Goal: Task Accomplishment & Management: Complete application form

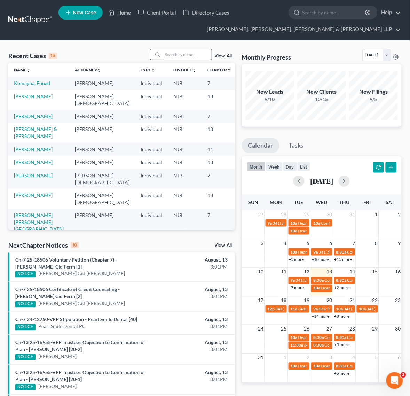
click at [199, 56] on input "search" at bounding box center [187, 54] width 49 height 10
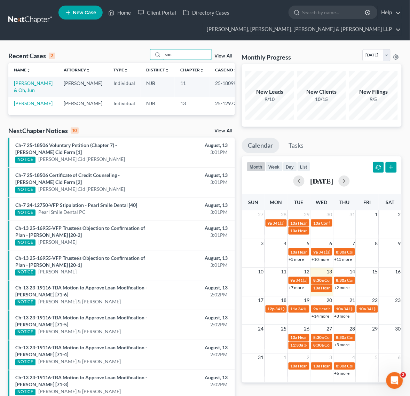
type input "soo"
click at [27, 88] on td "[PERSON_NAME] & Oh, Jun" at bounding box center [33, 87] width 50 height 20
click at [27, 84] on link "[PERSON_NAME] & Oh, Jun" at bounding box center [33, 86] width 39 height 13
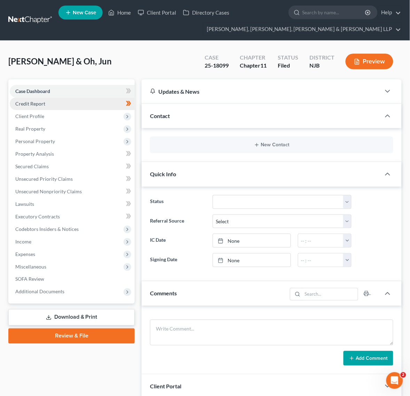
click at [113, 103] on link "Credit Report" at bounding box center [72, 103] width 125 height 13
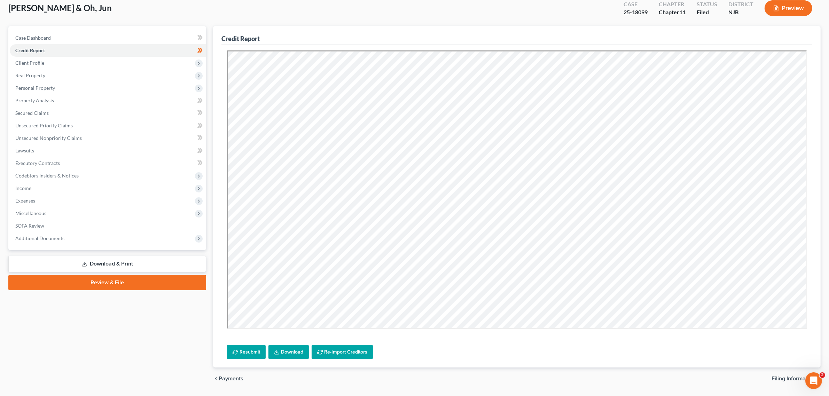
scroll to position [60, 0]
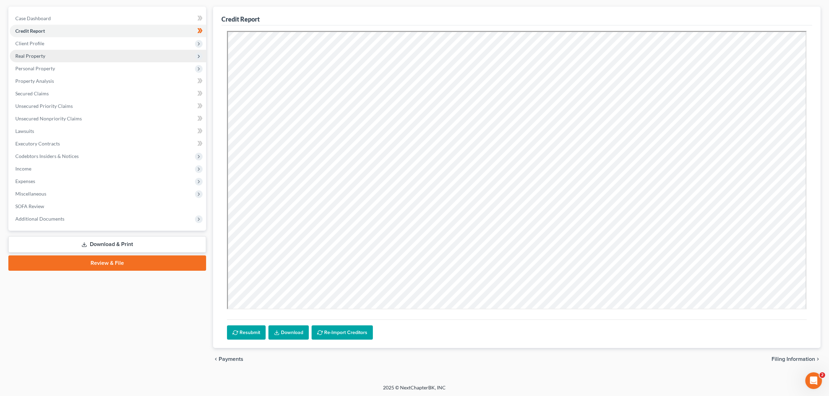
click at [59, 50] on span "Real Property" at bounding box center [108, 56] width 196 height 13
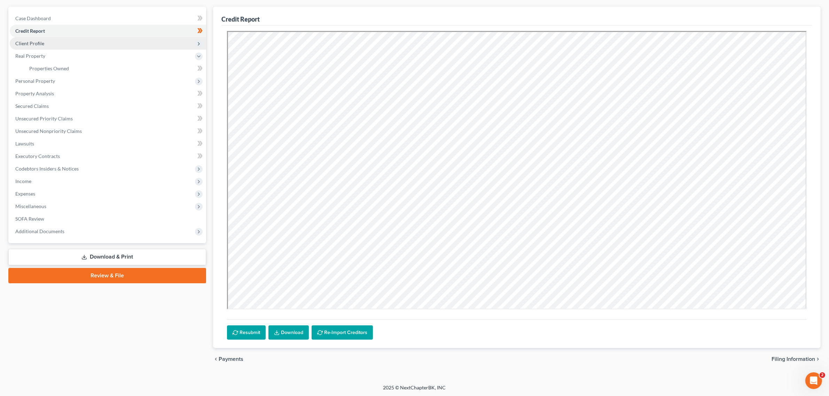
click at [60, 43] on span "Client Profile" at bounding box center [108, 43] width 196 height 13
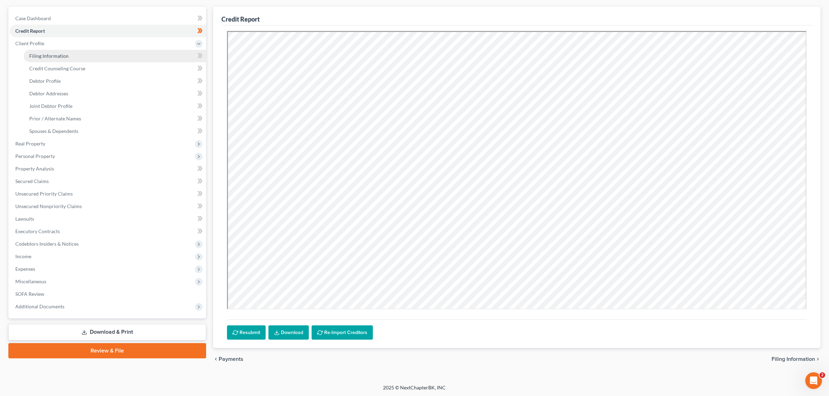
click at [65, 56] on span "Filing Information" at bounding box center [48, 56] width 39 height 6
select select "0"
select select "3"
select select "1"
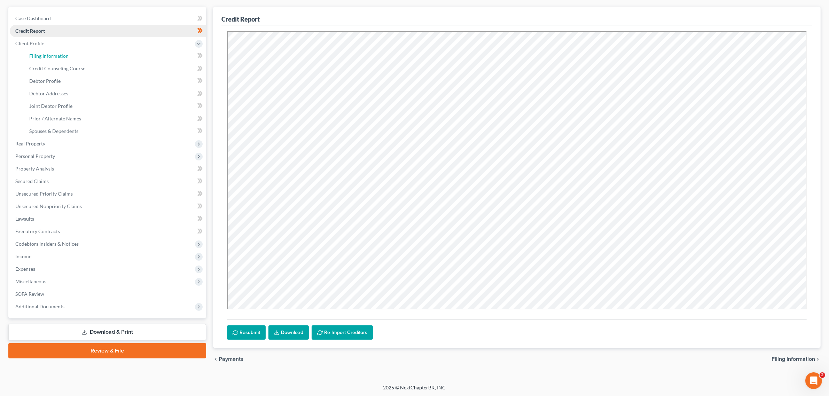
select select "0"
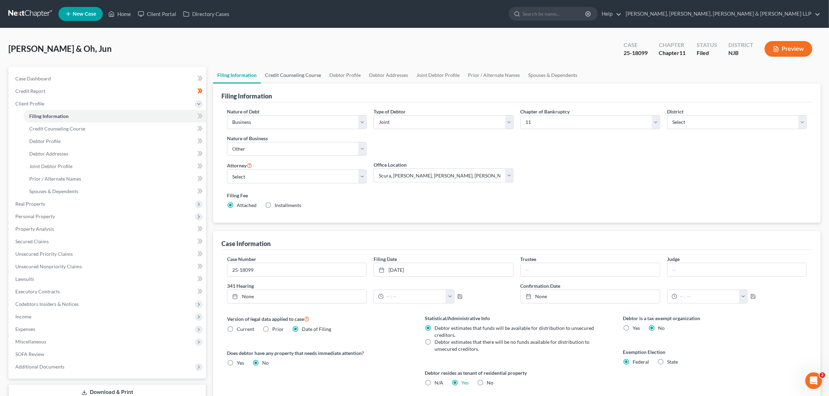
click at [262, 77] on link "Credit Counseling Course" at bounding box center [293, 75] width 64 height 17
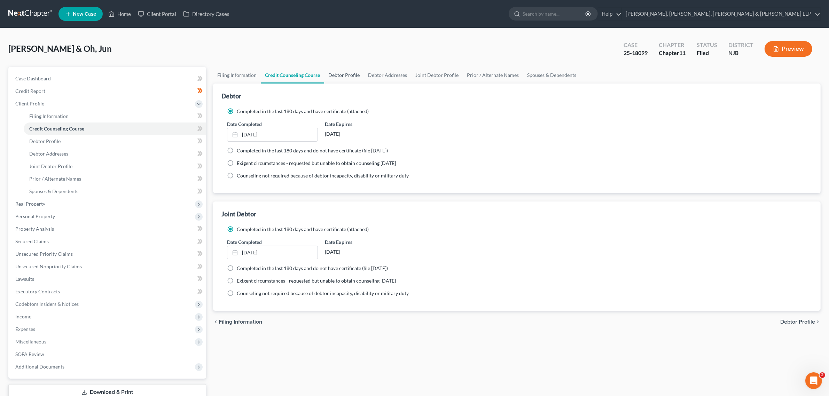
click at [338, 77] on link "Debtor Profile" at bounding box center [344, 75] width 40 height 17
select select "1"
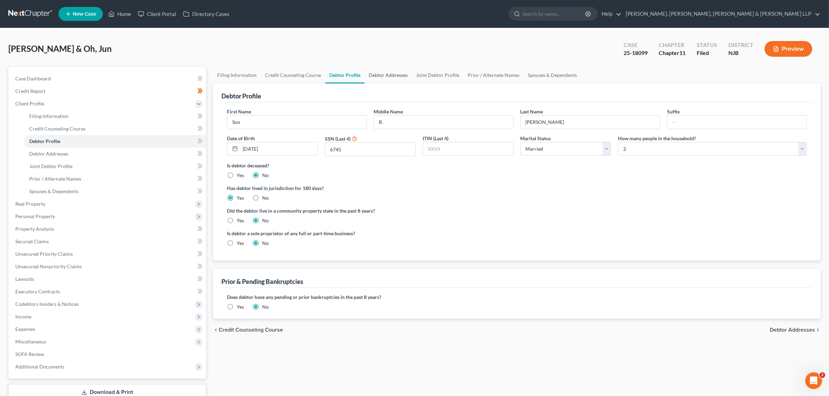
click at [392, 73] on link "Debtor Addresses" at bounding box center [387, 75] width 47 height 17
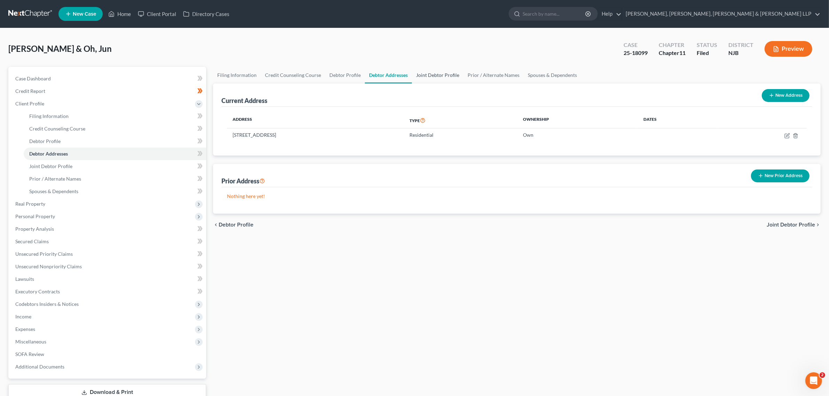
click at [416, 73] on link "Joint Debtor Profile" at bounding box center [438, 75] width 52 height 17
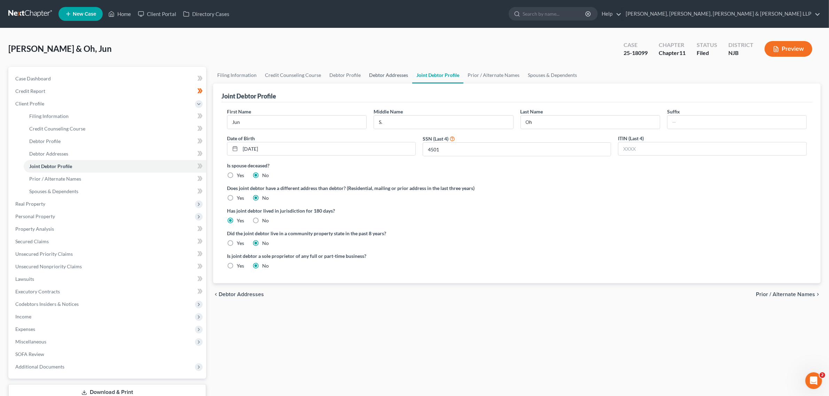
click at [372, 78] on link "Debtor Addresses" at bounding box center [388, 75] width 47 height 17
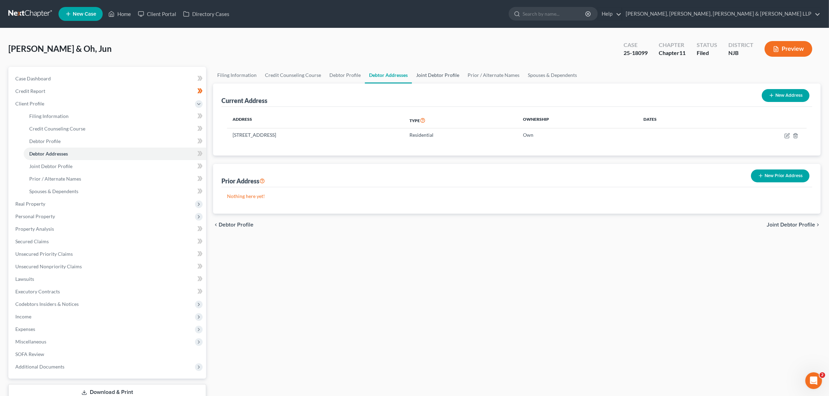
click at [416, 74] on link "Joint Debtor Profile" at bounding box center [438, 75] width 52 height 17
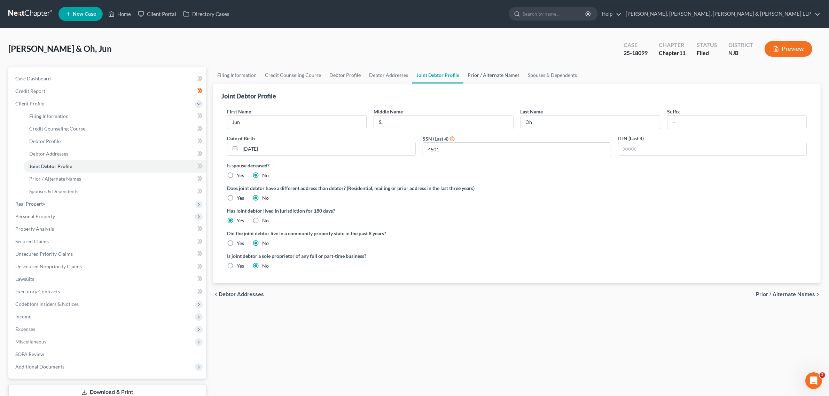
click at [416, 79] on link "Prior / Alternate Names" at bounding box center [493, 75] width 60 height 17
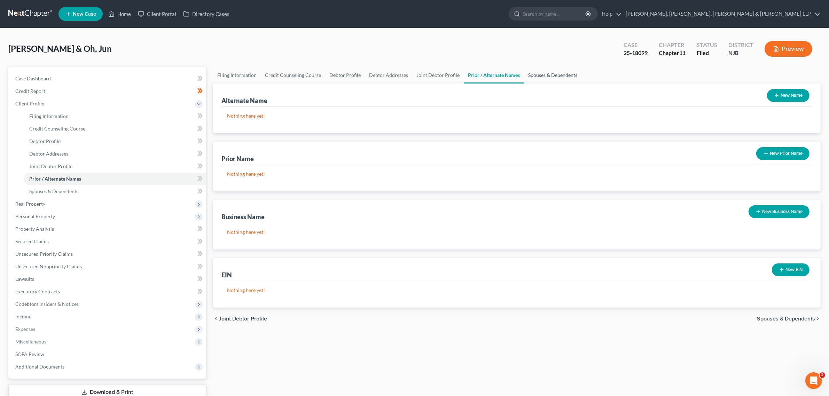
click at [416, 71] on link "Spouses & Dependents" at bounding box center [552, 75] width 57 height 17
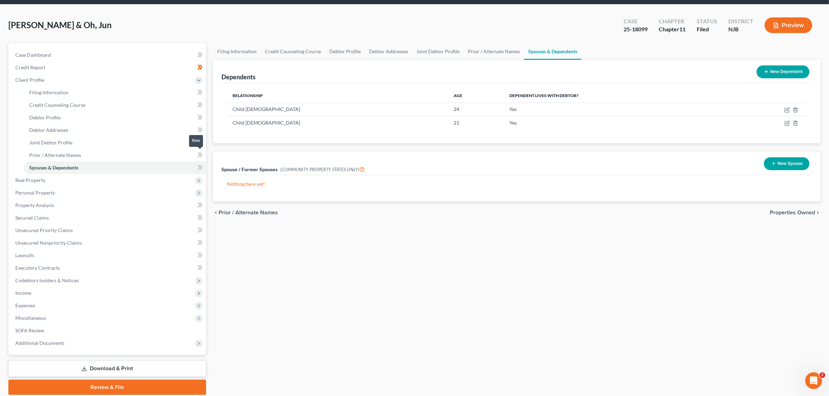
scroll to position [48, 0]
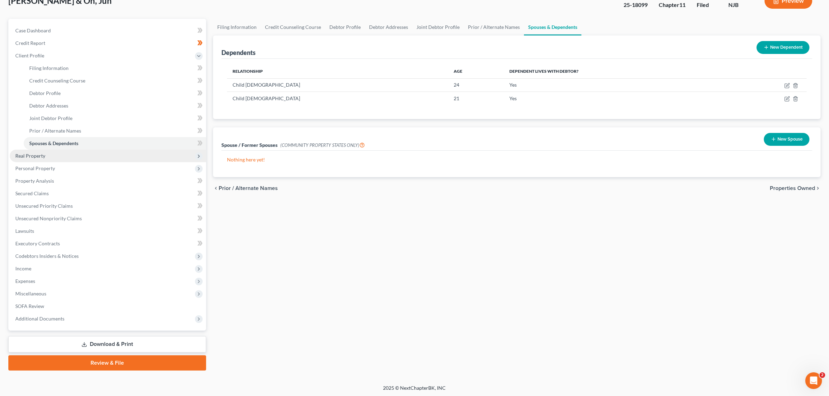
click at [158, 159] on span "Real Property" at bounding box center [108, 156] width 196 height 13
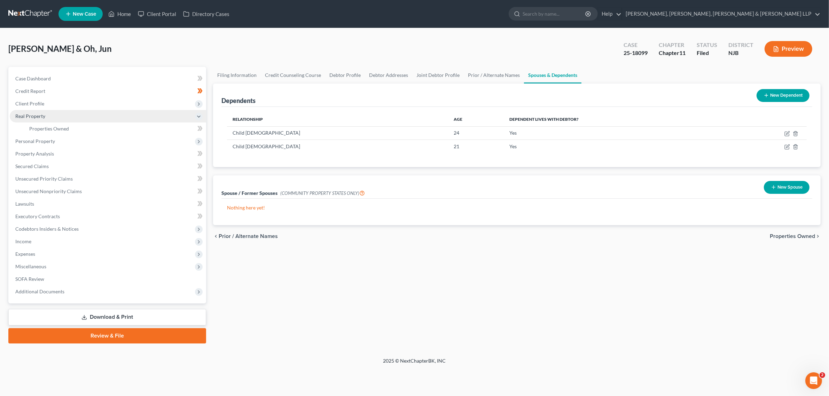
scroll to position [0, 0]
click at [138, 124] on link "Properties Owned" at bounding box center [116, 128] width 184 height 13
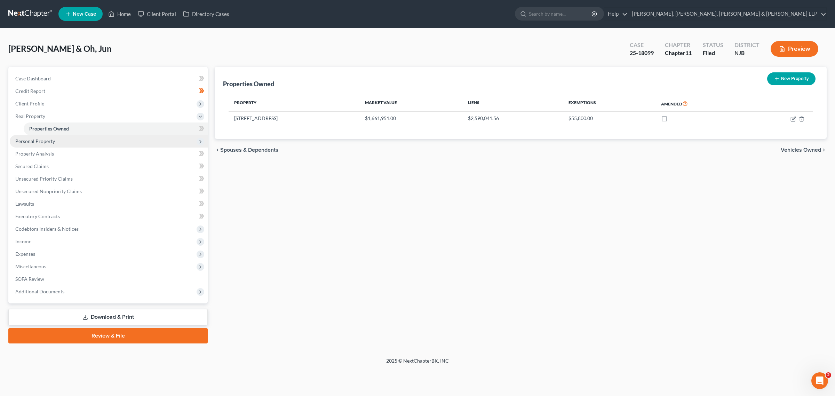
click at [136, 141] on span "Personal Property" at bounding box center [109, 141] width 198 height 13
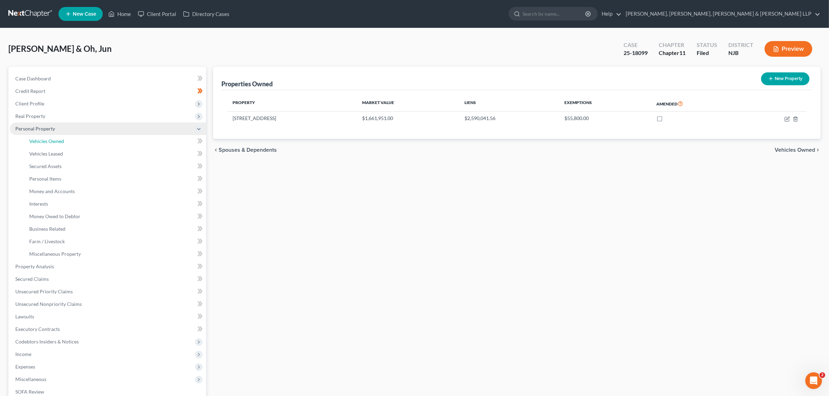
click at [136, 141] on link "Vehicles Owned" at bounding box center [115, 141] width 182 height 13
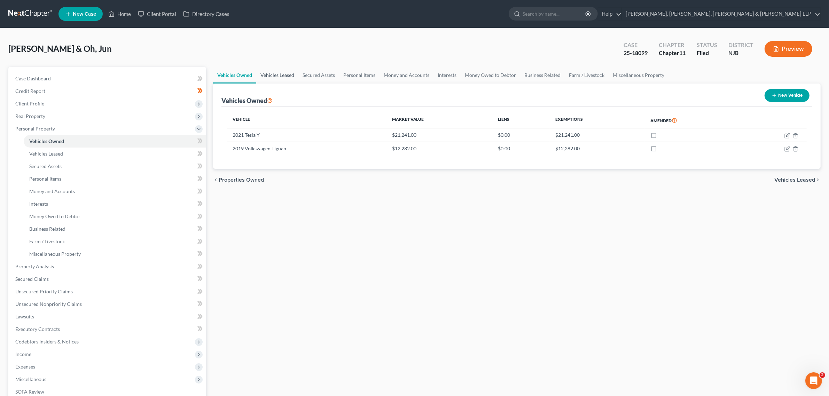
click at [263, 80] on link "Vehicles Leased" at bounding box center [277, 75] width 42 height 17
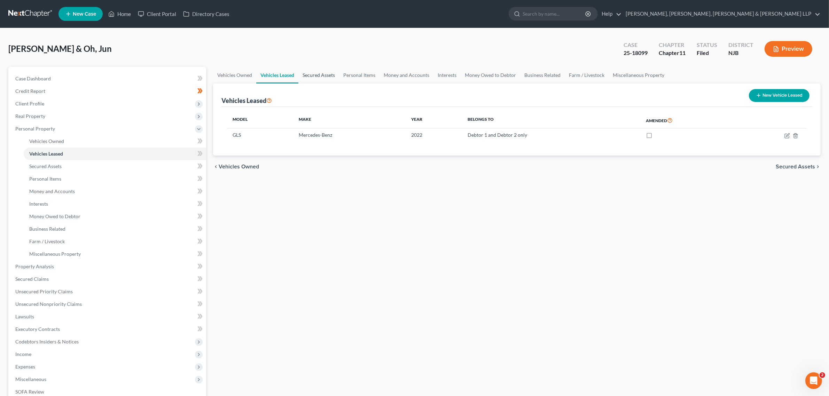
click at [312, 79] on link "Secured Assets" at bounding box center [318, 75] width 41 height 17
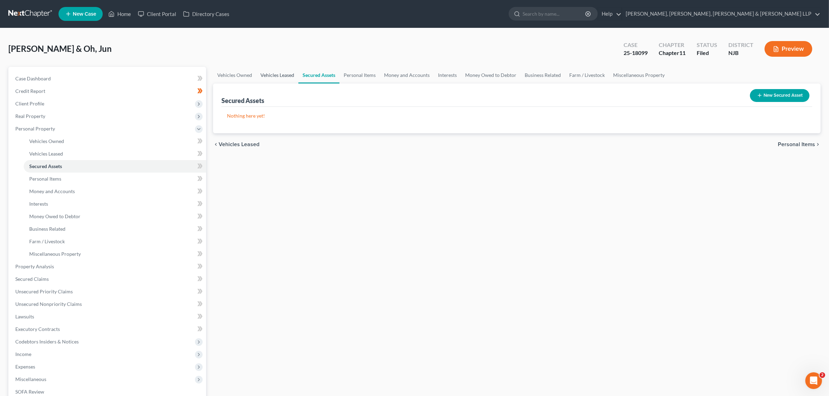
click at [280, 77] on link "Vehicles Leased" at bounding box center [277, 75] width 42 height 17
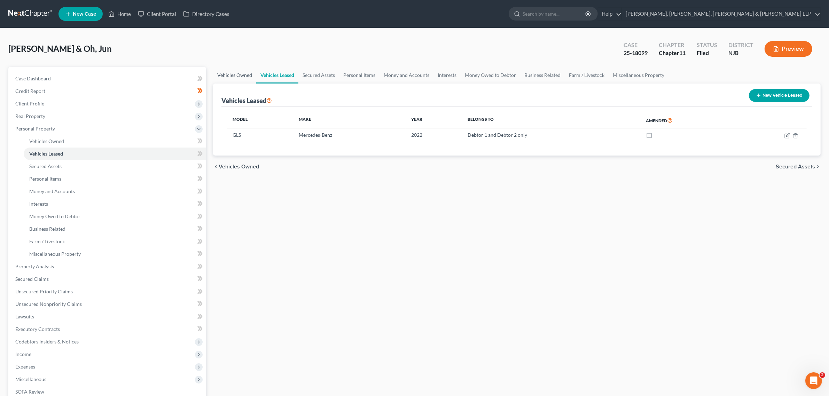
click at [222, 76] on link "Vehicles Owned" at bounding box center [234, 75] width 43 height 17
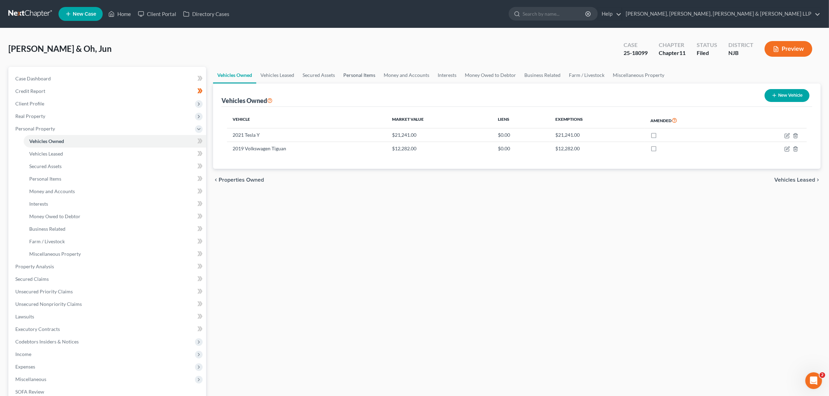
click at [346, 73] on link "Personal Items" at bounding box center [359, 75] width 40 height 17
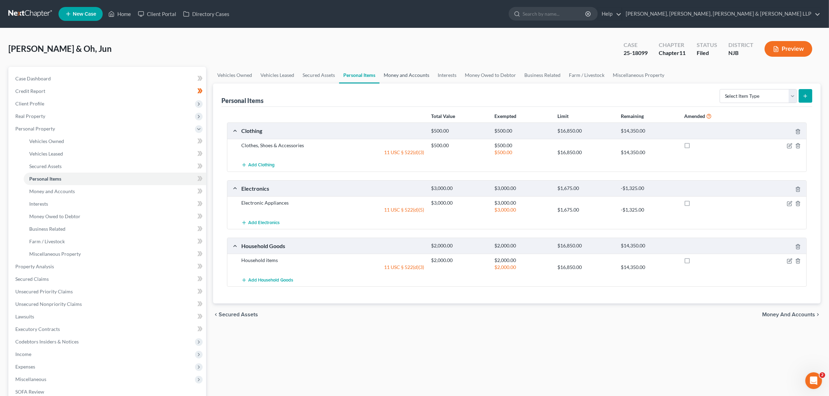
click at [411, 77] on link "Money and Accounts" at bounding box center [406, 75] width 54 height 17
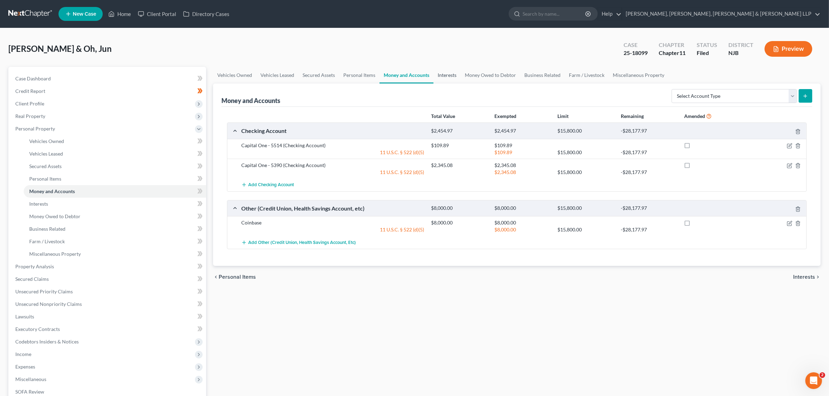
click at [416, 72] on link "Interests" at bounding box center [446, 75] width 27 height 17
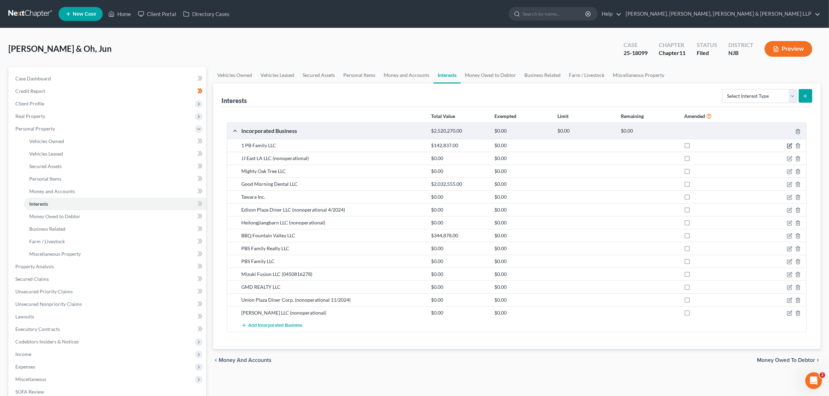
click at [416, 145] on icon "button" at bounding box center [789, 144] width 3 height 3
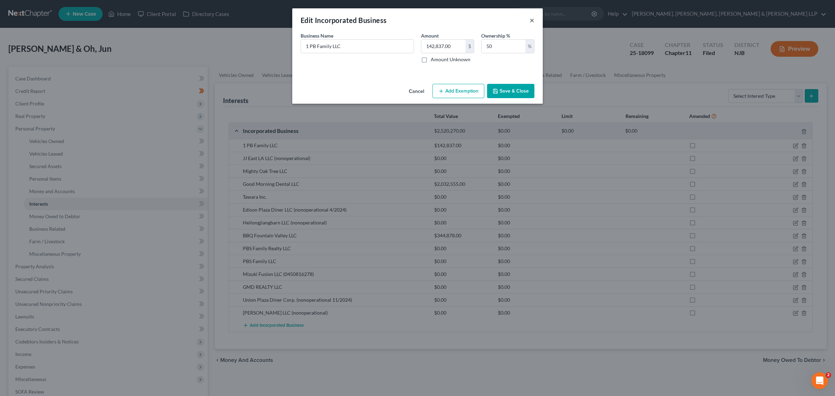
click at [416, 19] on button "×" at bounding box center [532, 20] width 5 height 8
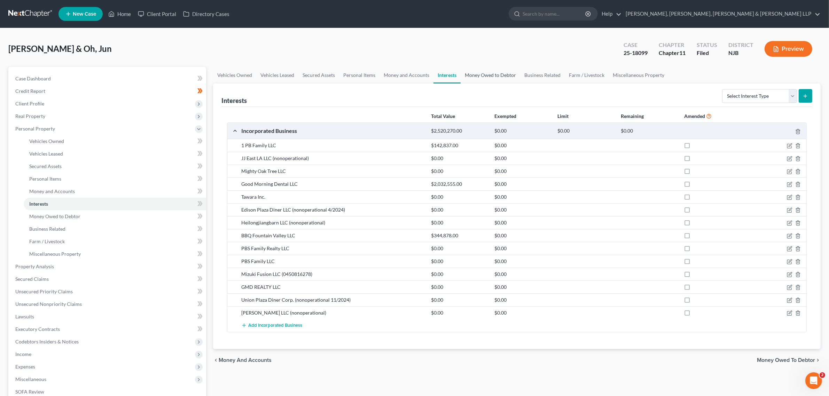
click at [416, 77] on link "Money Owed to Debtor" at bounding box center [490, 75] width 60 height 17
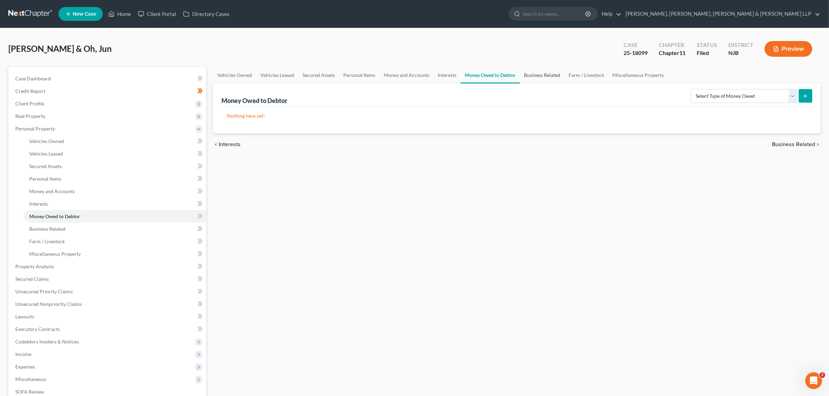
click at [416, 77] on link "Business Related" at bounding box center [542, 75] width 45 height 17
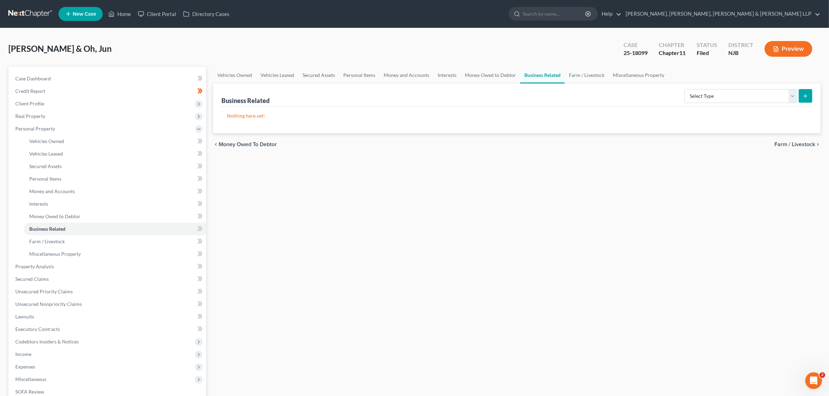
click at [416, 92] on div "Business Related Select Type Customer Lists Franchises Inventory Licenses Machi…" at bounding box center [516, 95] width 591 height 23
click at [416, 97] on select "Select Type Customer Lists Franchises Inventory Licenses Machinery Office Equip…" at bounding box center [740, 96] width 112 height 14
drag, startPoint x: 701, startPoint y: 97, endPoint x: 679, endPoint y: 82, distance: 27.1
click at [416, 97] on select "Select Type Customer Lists Franchises Inventory Licenses Machinery Office Equip…" at bounding box center [740, 96] width 112 height 14
click at [416, 71] on link "Farm / Livestock" at bounding box center [586, 75] width 44 height 17
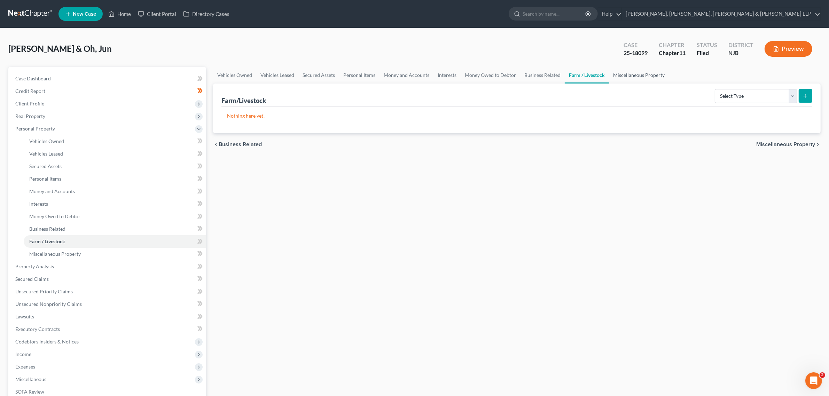
click at [416, 71] on link "Miscellaneous Property" at bounding box center [639, 75] width 60 height 17
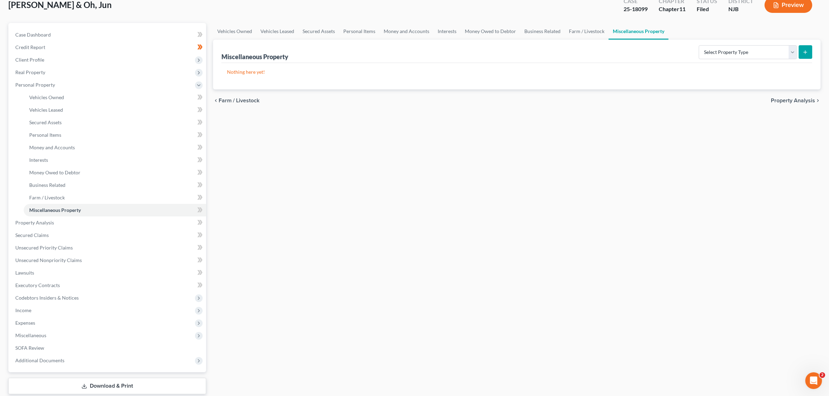
scroll to position [86, 0]
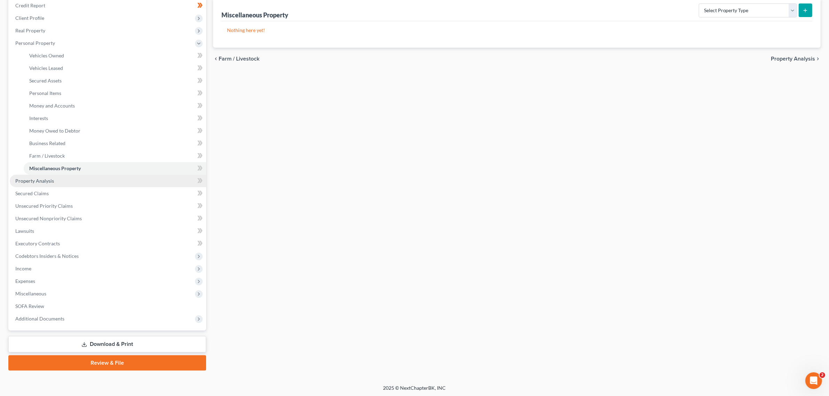
click at [101, 178] on link "Property Analysis" at bounding box center [108, 181] width 196 height 13
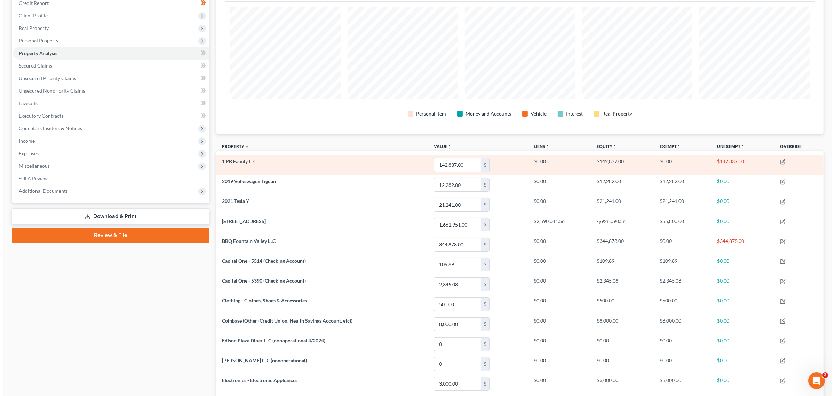
scroll to position [130, 0]
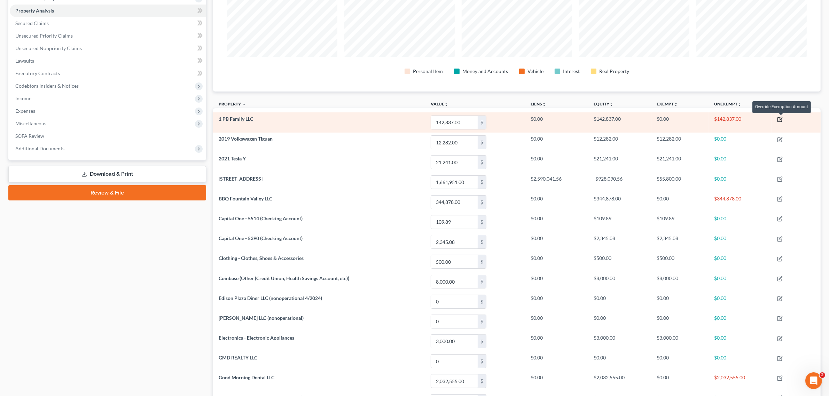
click at [416, 119] on icon "button" at bounding box center [780, 120] width 6 height 6
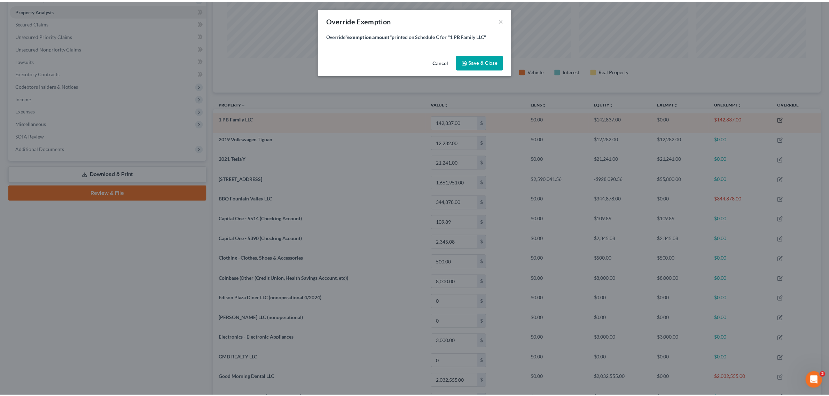
scroll to position [156, 612]
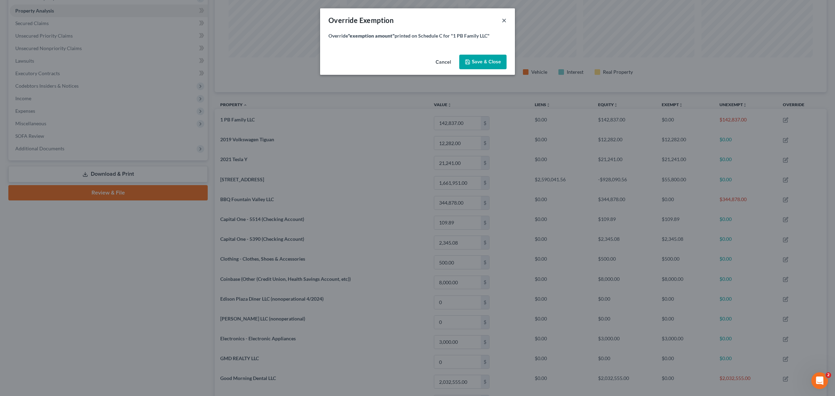
drag, startPoint x: 506, startPoint y: 18, endPoint x: 434, endPoint y: 57, distance: 81.0
click at [416, 56] on div "Override Exemption × Override "exemption amount" printed on Schedule C for "1 P…" at bounding box center [417, 41] width 195 height 66
click at [416, 58] on button "Cancel" at bounding box center [443, 62] width 26 height 14
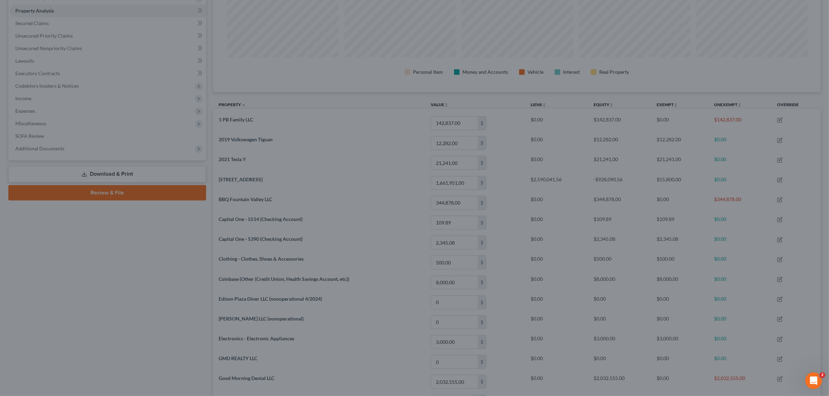
scroll to position [155, 607]
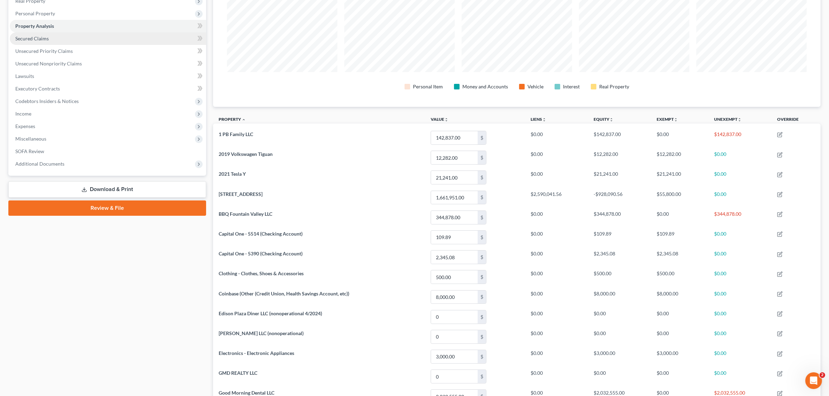
click at [85, 33] on link "Secured Claims" at bounding box center [108, 38] width 196 height 13
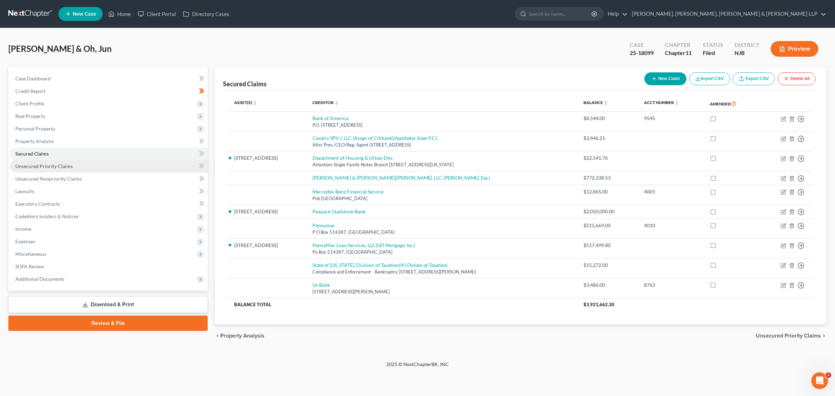
click at [98, 166] on link "Unsecured Priority Claims" at bounding box center [109, 166] width 198 height 13
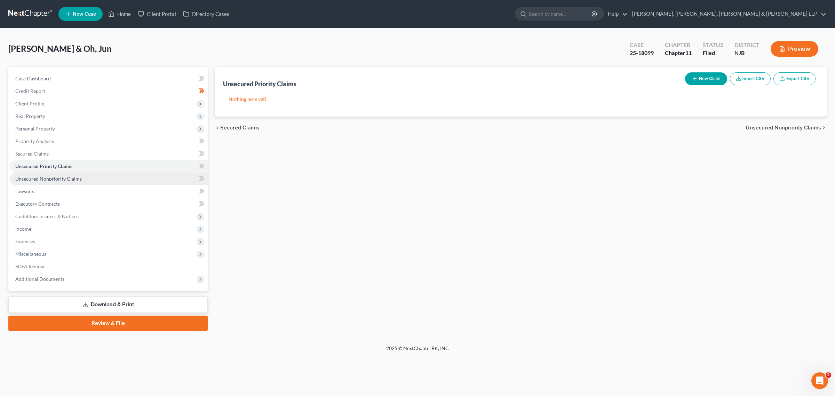
click at [118, 181] on link "Unsecured Nonpriority Claims" at bounding box center [109, 179] width 198 height 13
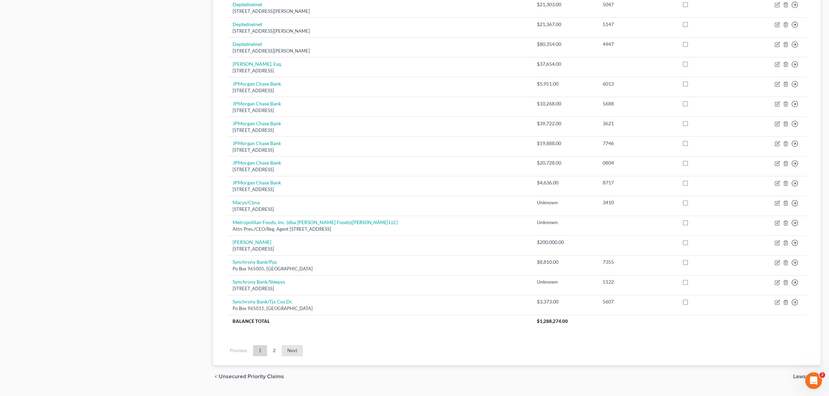
click at [282, 352] on link "Next" at bounding box center [292, 350] width 21 height 11
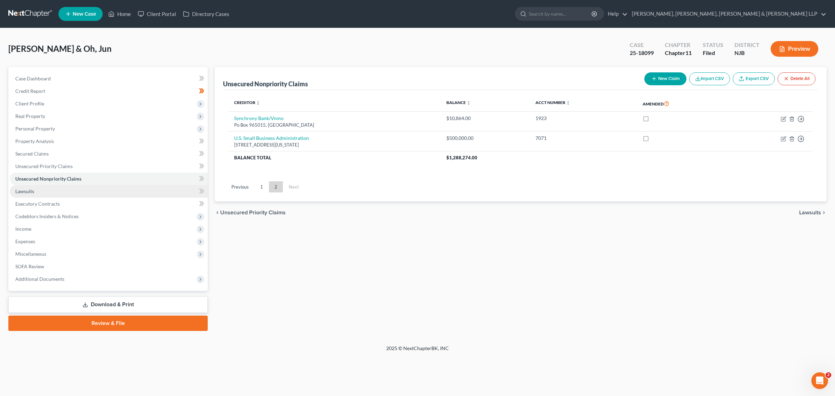
click at [69, 190] on link "Lawsuits" at bounding box center [109, 191] width 198 height 13
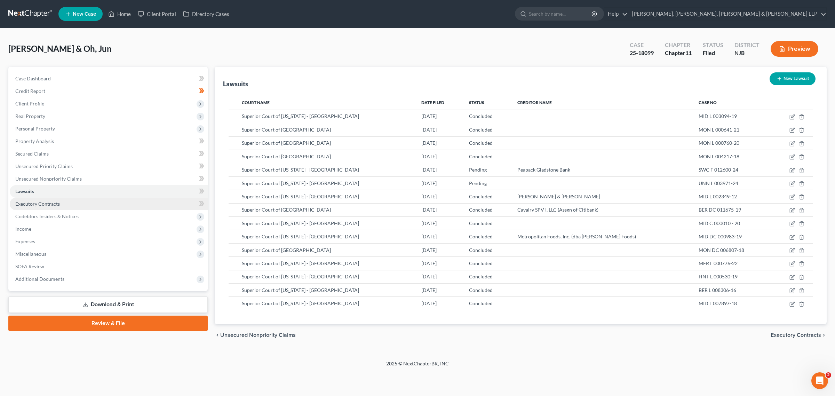
click at [69, 204] on link "Executory Contracts" at bounding box center [109, 204] width 198 height 13
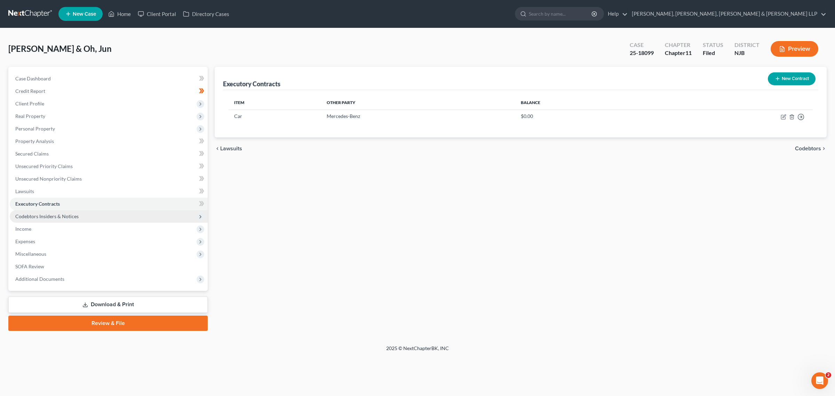
click at [72, 218] on span "Codebtors Insiders & Notices" at bounding box center [46, 216] width 63 height 6
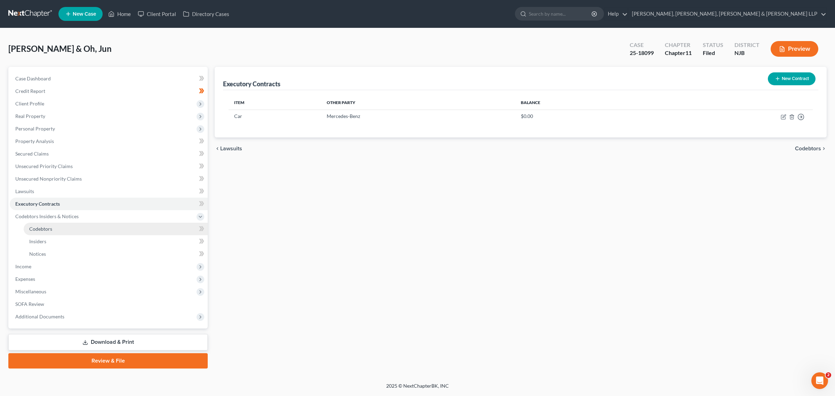
click at [66, 232] on link "Codebtors" at bounding box center [116, 229] width 184 height 13
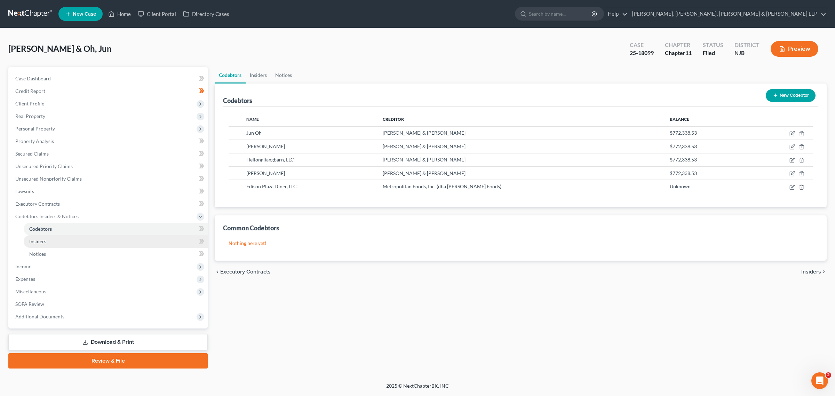
click at [63, 241] on link "Insiders" at bounding box center [116, 241] width 184 height 13
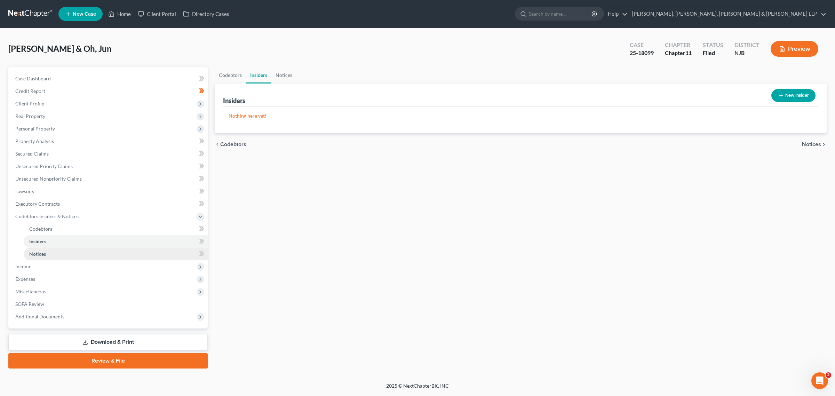
click at [66, 253] on link "Notices" at bounding box center [116, 254] width 184 height 13
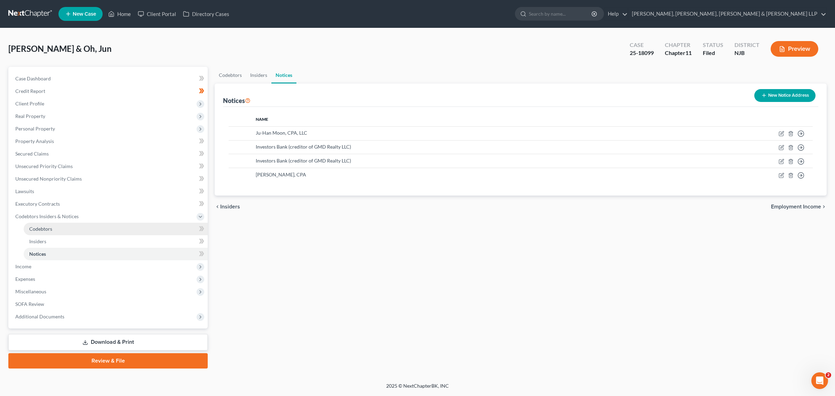
click at [61, 227] on link "Codebtors" at bounding box center [116, 229] width 184 height 13
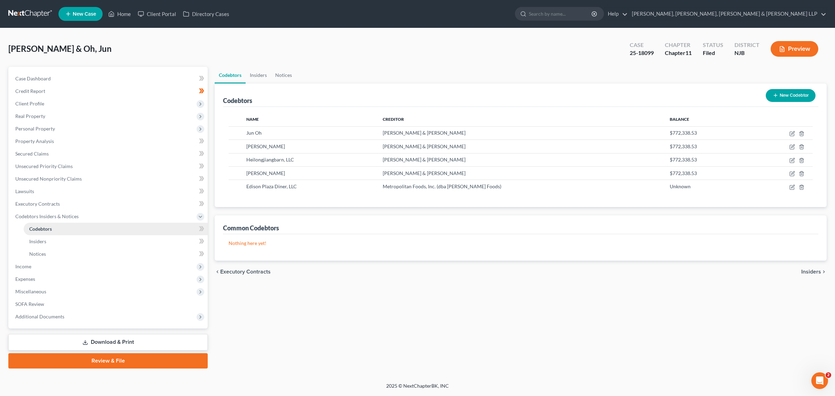
click at [61, 227] on link "Codebtors" at bounding box center [116, 229] width 184 height 13
click at [60, 240] on link "Insiders" at bounding box center [116, 241] width 184 height 13
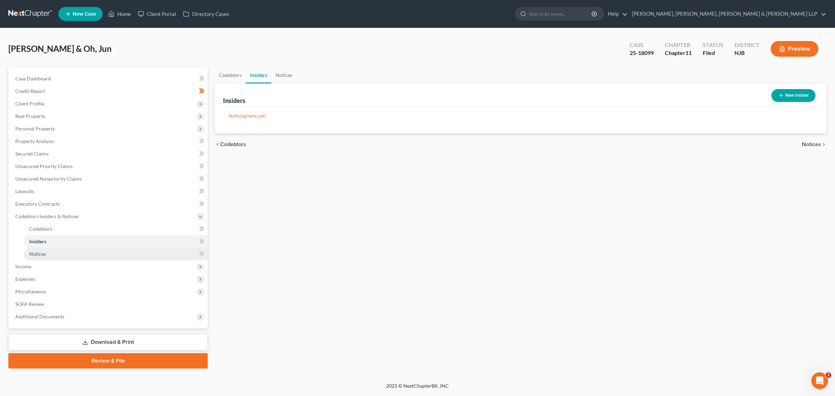
click at [60, 253] on link "Notices" at bounding box center [116, 254] width 184 height 13
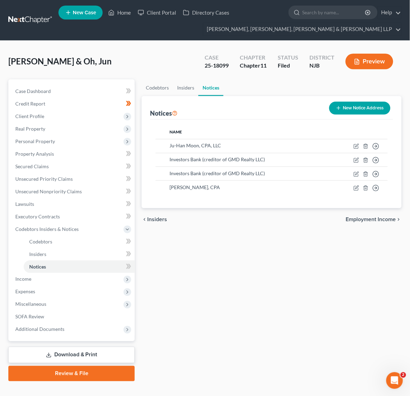
click at [290, 338] on div "Codebtors Insiders Notices Notices New Notice Address Name Ju-Han Moon, CPA, LL…" at bounding box center [271, 230] width 267 height 302
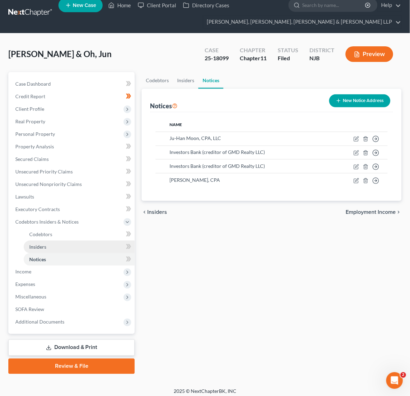
scroll to position [11, 0]
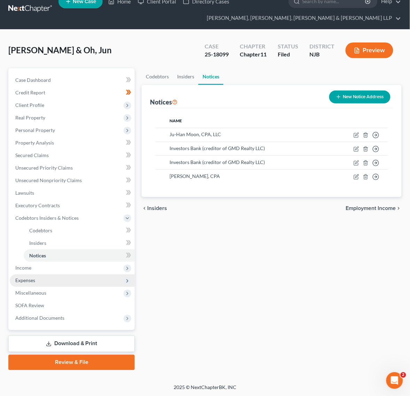
click at [58, 278] on span "Expenses" at bounding box center [72, 280] width 125 height 13
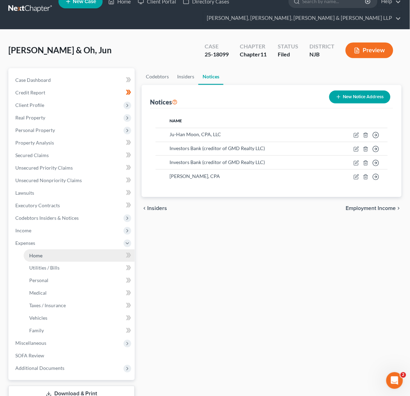
click at [58, 258] on link "Home" at bounding box center [79, 255] width 111 height 13
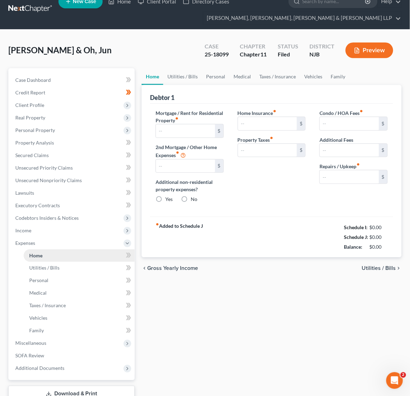
scroll to position [4, 0]
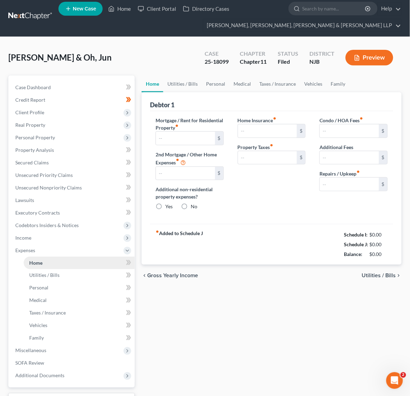
type input "2,900.00"
type input "0.00"
radio input "true"
type input "0.00"
type input "1,900.00"
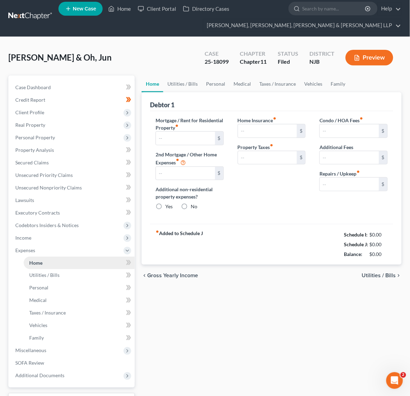
type input "0.00"
type input "300.00"
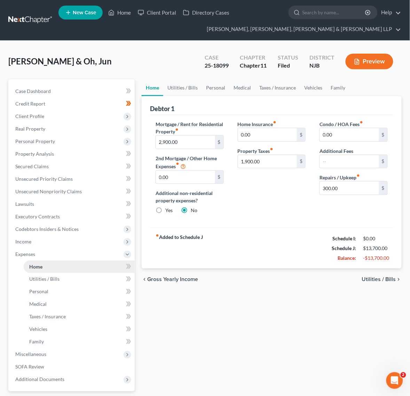
click at [59, 254] on span "Expenses" at bounding box center [72, 254] width 125 height 13
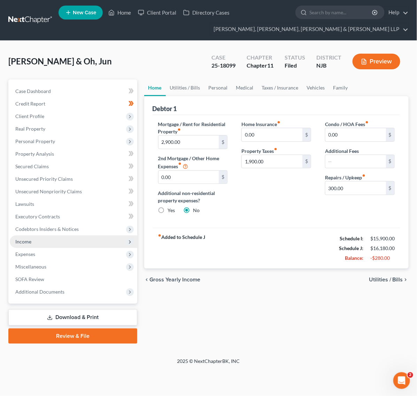
click at [60, 244] on span "Income" at bounding box center [73, 241] width 127 height 13
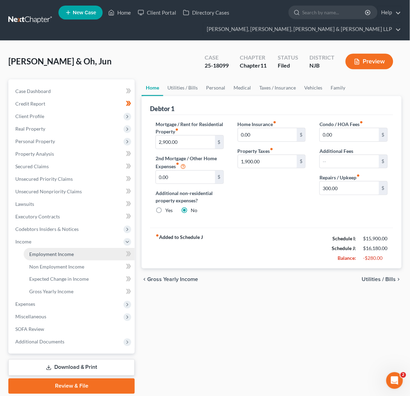
click at [57, 249] on link "Employment Income" at bounding box center [79, 254] width 111 height 13
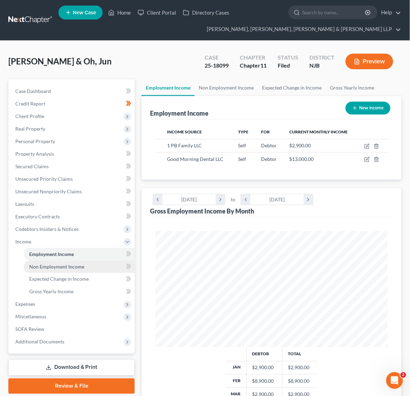
scroll to position [116, 246]
click at [56, 262] on link "Non Employment Income" at bounding box center [79, 266] width 111 height 13
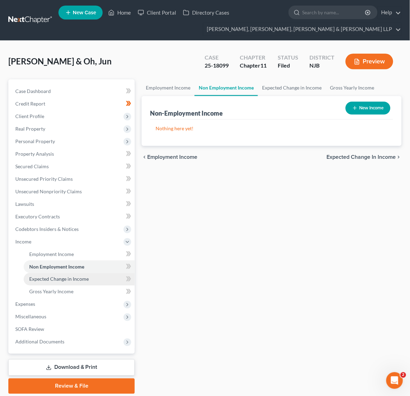
click at [56, 273] on link "Expected Change in Income" at bounding box center [79, 279] width 111 height 13
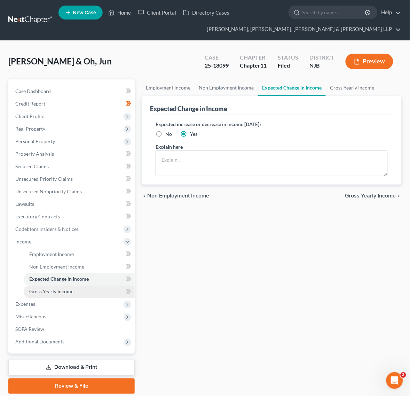
click at [46, 285] on link "Gross Yearly Income" at bounding box center [79, 291] width 111 height 13
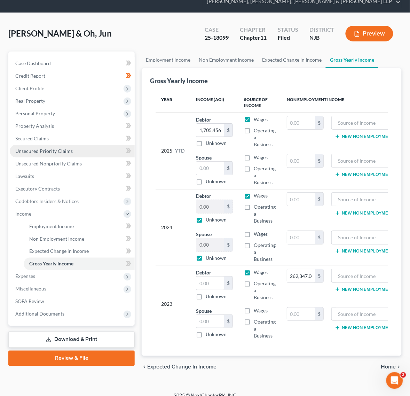
scroll to position [43, 0]
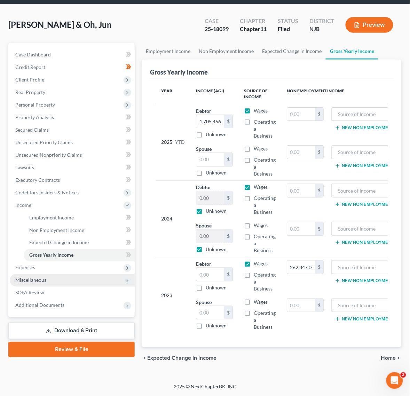
click at [63, 274] on span "Miscellaneous" at bounding box center [72, 280] width 125 height 13
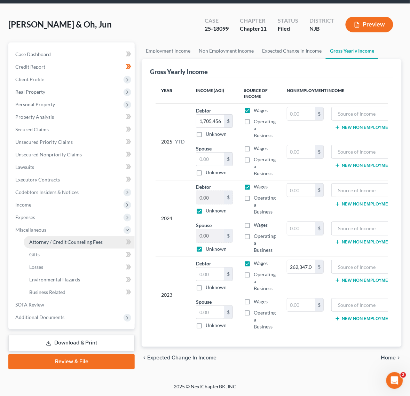
click at [73, 239] on span "Attorney / Credit Counseling Fees" at bounding box center [65, 242] width 73 height 6
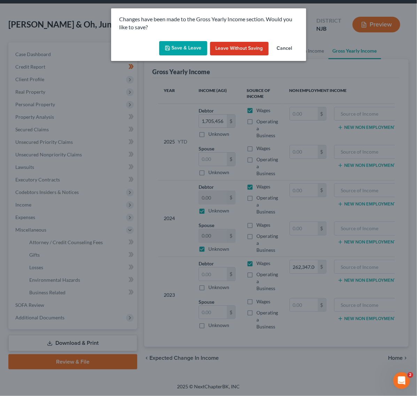
click at [175, 45] on button "Save & Leave" at bounding box center [183, 48] width 48 height 15
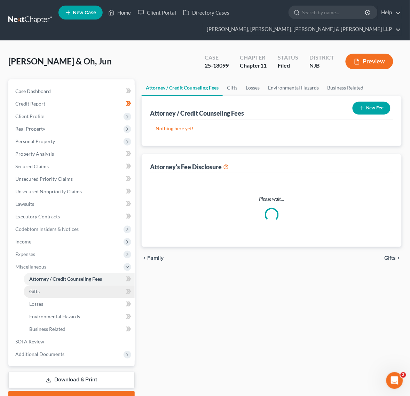
select select "0"
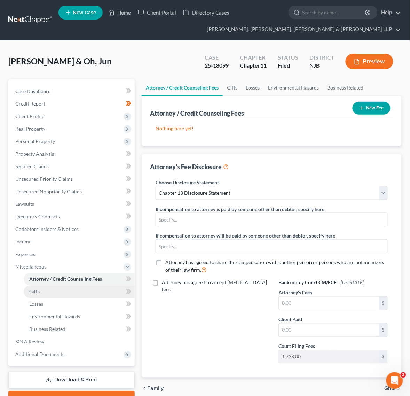
click at [56, 291] on link "Gifts" at bounding box center [79, 291] width 111 height 13
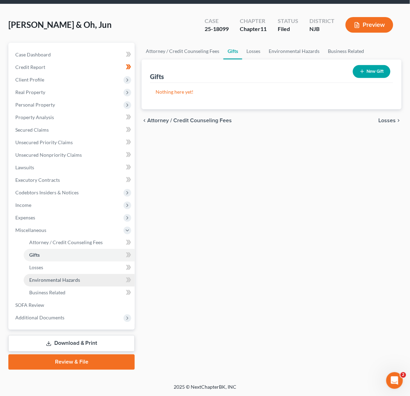
click at [49, 275] on link "Environmental Hazards" at bounding box center [79, 280] width 111 height 13
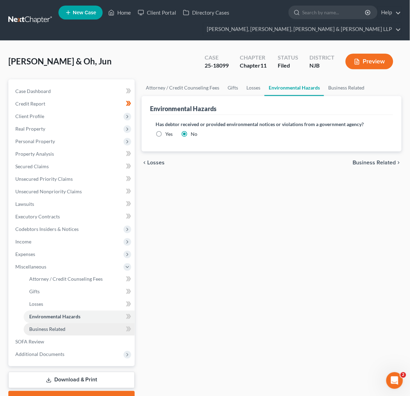
click at [67, 324] on link "Business Related" at bounding box center [79, 329] width 111 height 13
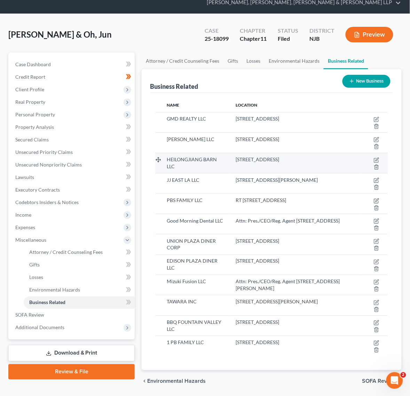
scroll to position [7, 0]
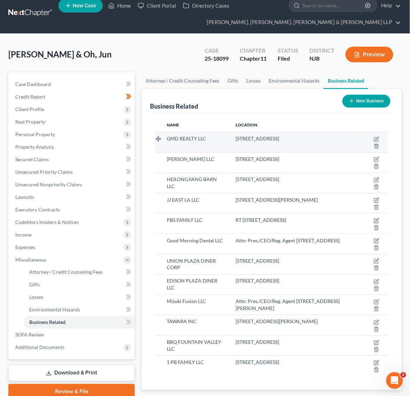
click at [297, 152] on td "[STREET_ADDRESS]" at bounding box center [295, 142] width 131 height 20
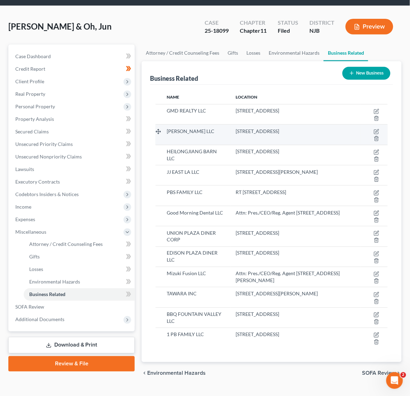
scroll to position [50, 0]
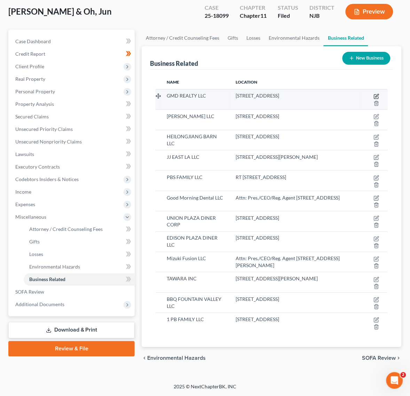
click at [377, 94] on icon "button" at bounding box center [377, 97] width 6 height 6
select select "member"
select select "33"
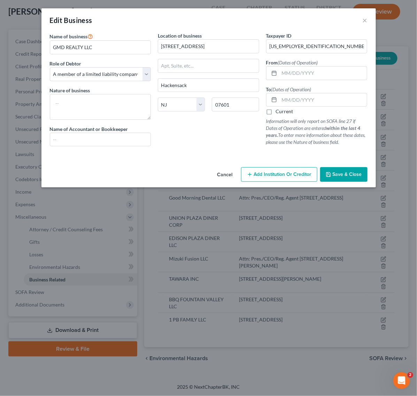
click at [370, 17] on div "Edit Business ×" at bounding box center [208, 20] width 334 height 24
click at [366, 16] on button "×" at bounding box center [364, 20] width 5 height 8
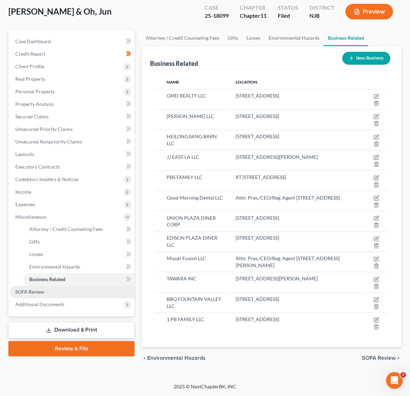
click at [23, 287] on link "SOFA Review" at bounding box center [72, 292] width 125 height 13
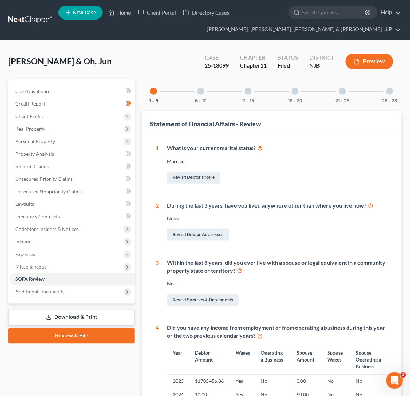
click at [341, 93] on div at bounding box center [342, 91] width 7 height 7
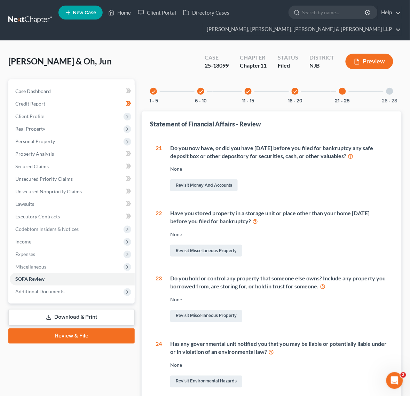
click at [390, 95] on div "26 - 28" at bounding box center [390, 91] width 24 height 24
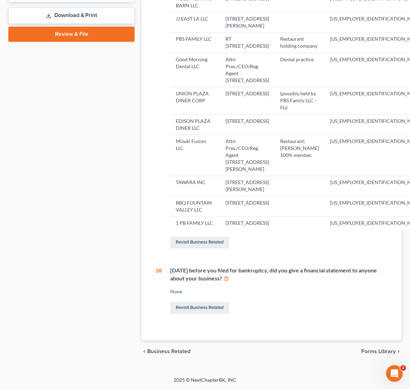
scroll to position [441, 0]
click at [212, 242] on link "Revisit Business Related" at bounding box center [199, 243] width 59 height 12
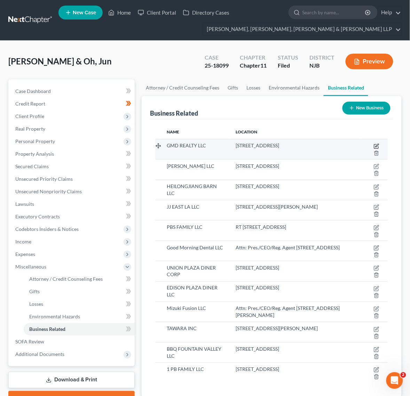
click at [375, 147] on icon "button" at bounding box center [377, 146] width 6 height 6
select select "member"
select select "33"
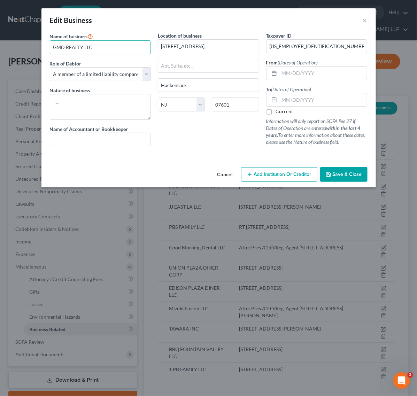
drag, startPoint x: 98, startPoint y: 46, endPoint x: -1, endPoint y: 36, distance: 99.7
click at [0, 36] on html "Home New Case Client Portal Directory Cases Scura Wigfield, [PERSON_NAME], [PER…" at bounding box center [208, 222] width 417 height 445
click at [323, 71] on input "text" at bounding box center [323, 72] width 88 height 13
click at [281, 112] on label "Current" at bounding box center [284, 111] width 17 height 7
click at [281, 112] on input "Current" at bounding box center [280, 110] width 5 height 5
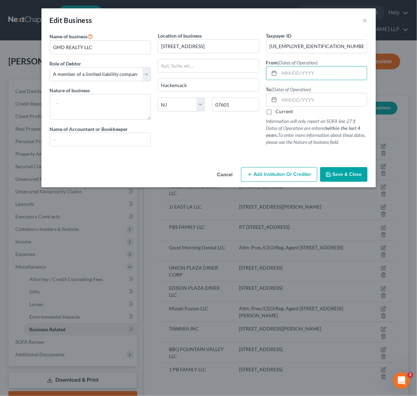
checkbox input "true"
click at [288, 72] on input "text" at bounding box center [323, 72] width 88 height 13
type input "[DATE]"
click at [357, 172] on span "Save & Close" at bounding box center [346, 174] width 29 height 6
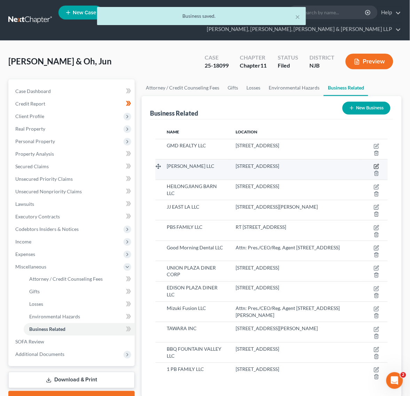
click at [379, 164] on icon "button" at bounding box center [377, 167] width 6 height 6
select select "member"
select select "33"
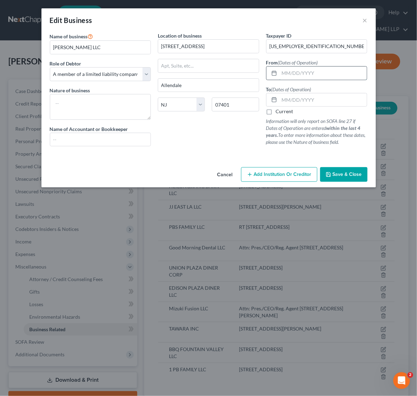
click at [286, 75] on input "text" at bounding box center [323, 72] width 88 height 13
click at [136, 102] on textarea at bounding box center [100, 107] width 101 height 26
type textarea "(Never Opened?)"
click at [328, 172] on icon "button" at bounding box center [328, 175] width 6 height 6
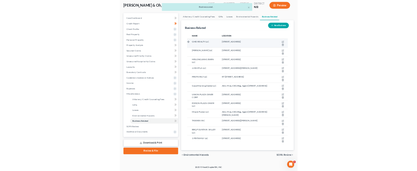
scroll to position [50, 0]
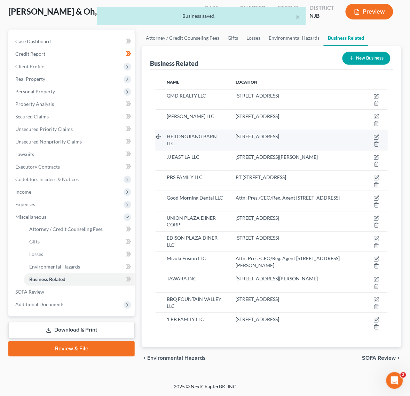
click at [374, 133] on td at bounding box center [374, 140] width 27 height 20
click at [374, 136] on icon "button" at bounding box center [376, 137] width 4 height 4
select select "member"
select select "33"
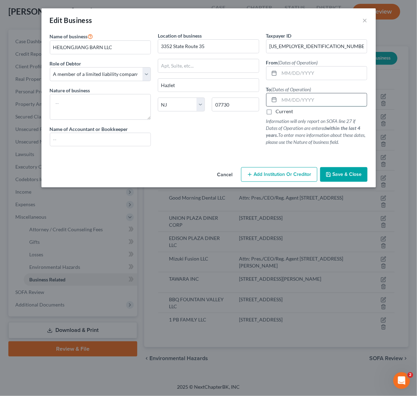
click at [338, 105] on input "text" at bounding box center [323, 99] width 88 height 13
type input "2"
type input "[DATE]"
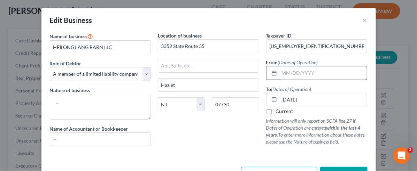
click at [294, 73] on input "text" at bounding box center [323, 72] width 88 height 13
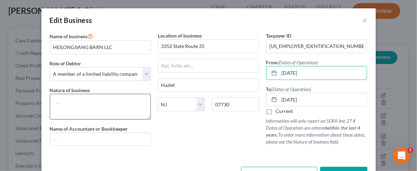
type input "[DATE]"
click at [93, 107] on textarea at bounding box center [100, 107] width 101 height 26
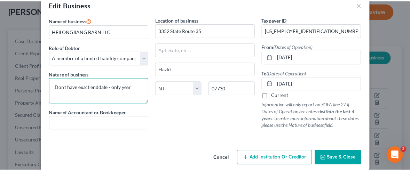
scroll to position [25, 0]
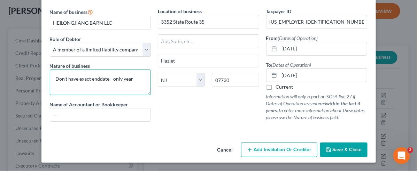
type textarea "Don't have exact enddate - only year"
click at [342, 150] on span "Save & Close" at bounding box center [346, 150] width 29 height 6
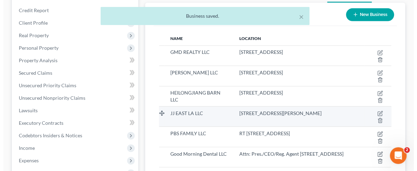
scroll to position [94, 0]
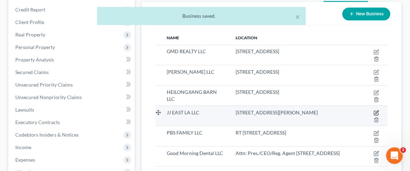
click at [375, 110] on icon "button" at bounding box center [377, 113] width 6 height 6
select select "member"
select select "4"
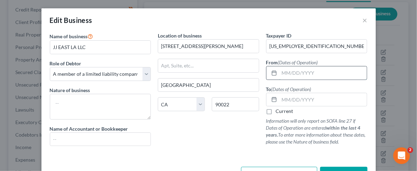
click at [301, 67] on input "text" at bounding box center [323, 72] width 88 height 13
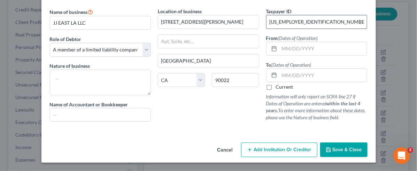
scroll to position [0, 0]
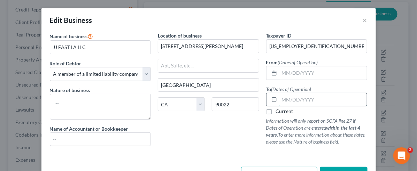
click at [323, 103] on input "text" at bounding box center [323, 99] width 88 height 13
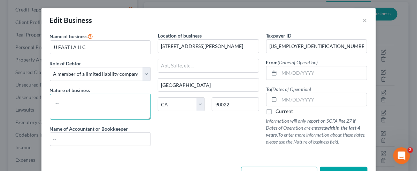
click at [64, 104] on textarea at bounding box center [100, 107] width 101 height 26
type textarea "Don't have start or exact end date only year"
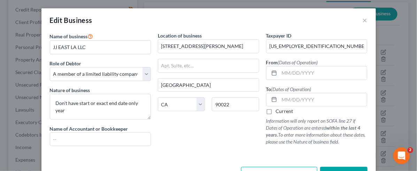
click at [251, 31] on div "Edit Business ×" at bounding box center [208, 20] width 334 height 24
click at [318, 102] on input "text" at bounding box center [323, 99] width 88 height 13
type input "0"
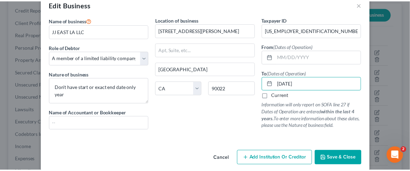
scroll to position [25, 0]
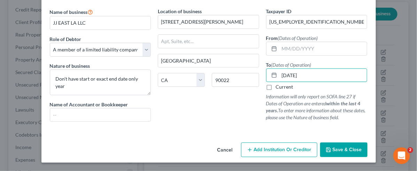
type input "[DATE]"
click at [326, 145] on button "Save & Close" at bounding box center [343, 150] width 47 height 15
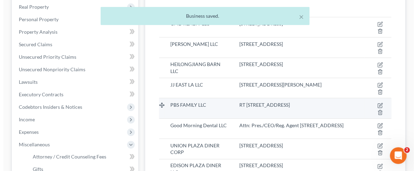
scroll to position [137, 0]
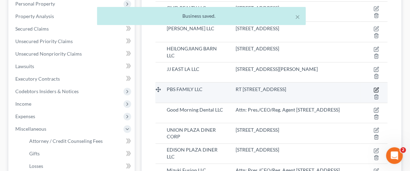
click at [377, 89] on icon "button" at bounding box center [376, 89] width 3 height 3
select select "member"
select select "33"
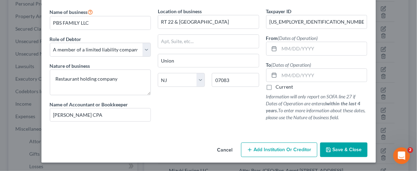
scroll to position [0, 0]
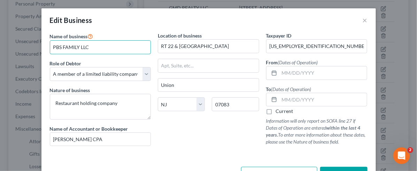
drag, startPoint x: 128, startPoint y: 44, endPoint x: -1, endPoint y: 46, distance: 128.4
click at [0, 46] on html "Home New Case Client Portal Directory Cases Scura Wigfield, [PERSON_NAME], [PER…" at bounding box center [208, 85] width 417 height 445
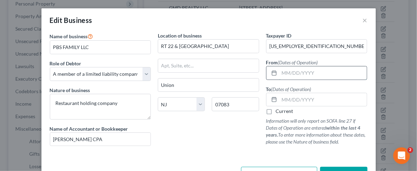
click at [288, 76] on input "text" at bounding box center [323, 72] width 88 height 13
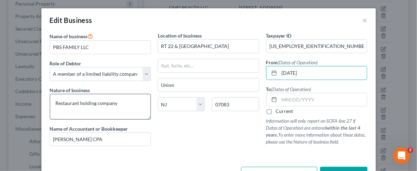
type input "[DATE]"
click at [119, 102] on textarea "Restaurant holding company" at bounding box center [100, 107] width 101 height 26
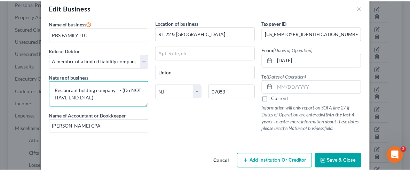
scroll to position [25, 0]
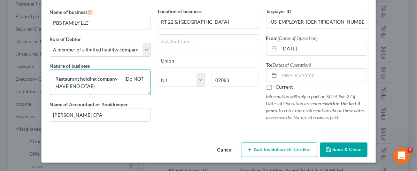
click at [82, 84] on textarea "Restaurant holding company - (Do NOT HAVE END DTAE)" at bounding box center [100, 83] width 101 height 26
click at [86, 83] on textarea "Restaurant holding company - (Do NOT HAVE END DTAE)" at bounding box center [100, 83] width 101 height 26
type textarea "Restaurant holding company - (Do NOT HAVE END DATE)"
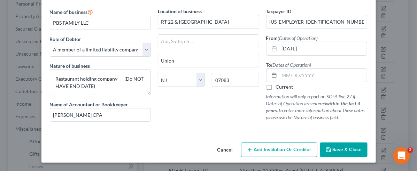
click at [221, 119] on div "Location of business RT [GEOGRAPHIC_DATA] [US_STATE] AK AR AZ [GEOGRAPHIC_DATA]…" at bounding box center [208, 68] width 108 height 120
click at [340, 149] on span "Save & Close" at bounding box center [346, 150] width 29 height 6
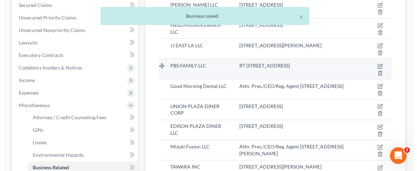
scroll to position [181, 0]
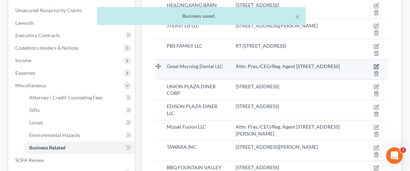
click at [378, 65] on icon "button" at bounding box center [376, 65] width 3 height 3
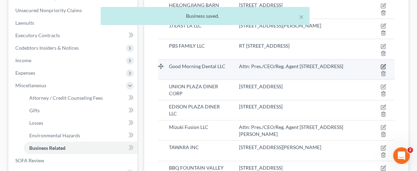
select select "member"
select select "33"
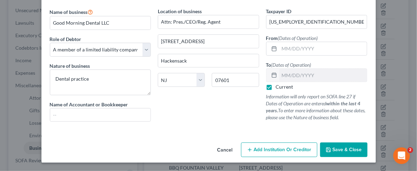
scroll to position [0, 0]
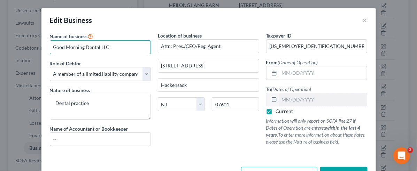
drag, startPoint x: 114, startPoint y: 44, endPoint x: 35, endPoint y: 40, distance: 78.7
click at [35, 40] on div "Edit Business × Name of business * Good Morning Dental LLC Role of Debtor * Sel…" at bounding box center [208, 85] width 417 height 171
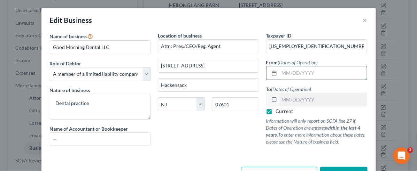
click at [293, 66] on input "text" at bounding box center [323, 72] width 88 height 13
click at [292, 27] on div "Edit Business ×" at bounding box center [208, 20] width 334 height 24
type input "[DATE]"
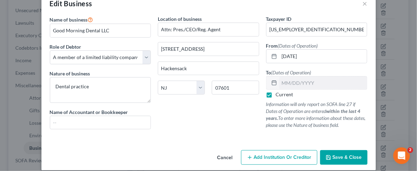
scroll to position [25, 0]
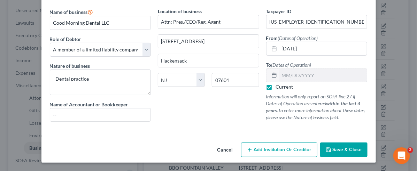
click at [343, 154] on button "Save & Close" at bounding box center [343, 150] width 47 height 15
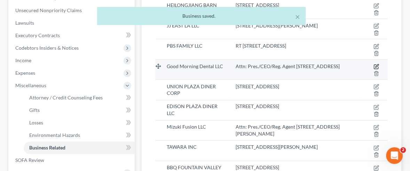
click at [377, 67] on icon "button" at bounding box center [377, 67] width 6 height 6
select select "member"
select select "33"
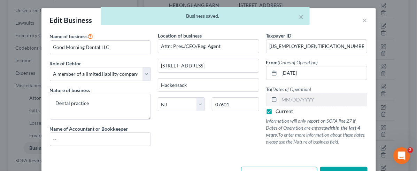
click at [361, 20] on div "× Business saved." at bounding box center [205, 18] width 417 height 22
click at [359, 22] on div "× Business saved." at bounding box center [205, 18] width 417 height 22
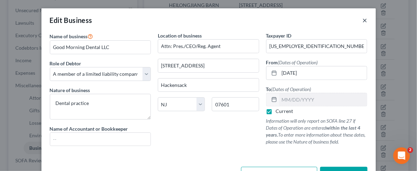
click at [362, 20] on button "×" at bounding box center [364, 20] width 5 height 8
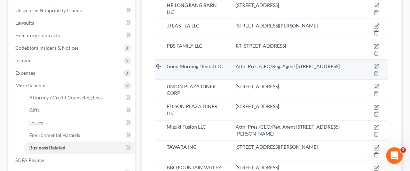
click at [348, 69] on div "Attn: Pres./CEO/Reg. Agent [STREET_ADDRESS]" at bounding box center [296, 66] width 120 height 7
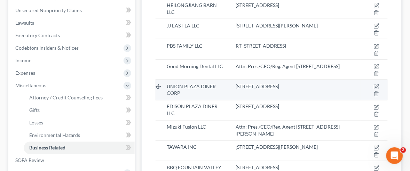
click at [348, 82] on td "[STREET_ADDRESS]" at bounding box center [295, 90] width 131 height 20
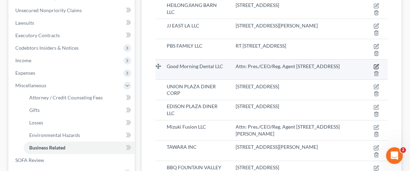
click at [375, 67] on icon "button" at bounding box center [377, 67] width 6 height 6
select select "member"
select select "33"
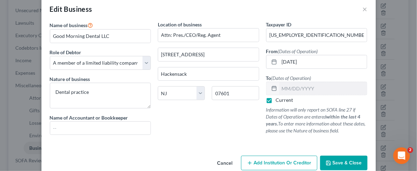
scroll to position [0, 0]
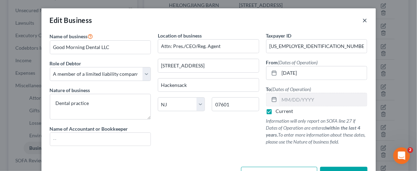
click at [362, 20] on button "×" at bounding box center [364, 20] width 5 height 8
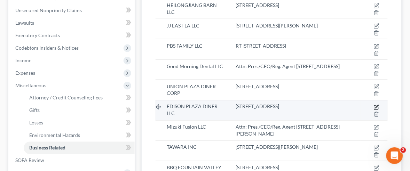
click at [376, 108] on icon "button" at bounding box center [377, 108] width 6 height 6
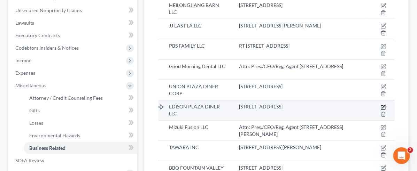
select select "member"
select select "33"
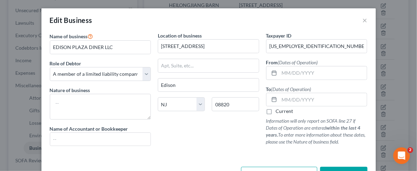
click at [233, 28] on div "Edit Business ×" at bounding box center [208, 20] width 334 height 24
drag, startPoint x: 126, startPoint y: 46, endPoint x: -1, endPoint y: 9, distance: 131.8
click at [0, 9] on html "Home New Case Client Portal Directory Cases Scura Wigfield, [PERSON_NAME], [PER…" at bounding box center [208, 41] width 417 height 445
click at [291, 68] on input "text" at bounding box center [323, 72] width 88 height 13
type input "[DATE]"
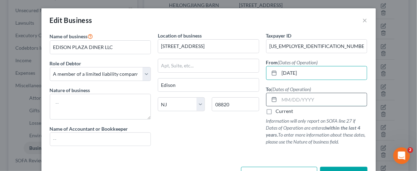
click at [335, 103] on input "text" at bounding box center [323, 99] width 88 height 13
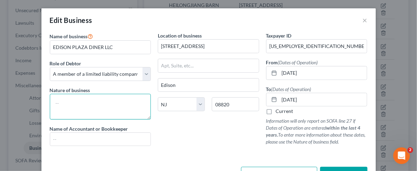
click at [125, 117] on textarea at bounding box center [100, 107] width 101 height 26
type input "[DATE]"
click at [125, 117] on textarea "(Do Not have exact end date!)" at bounding box center [100, 107] width 101 height 26
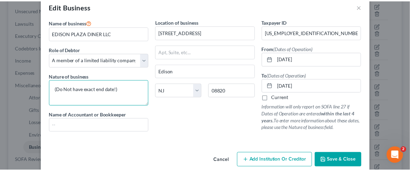
scroll to position [25, 0]
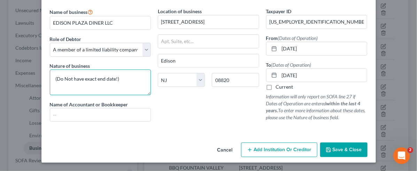
type textarea "(Do Not have exact end date!)"
click at [334, 145] on button "Save & Close" at bounding box center [343, 150] width 47 height 15
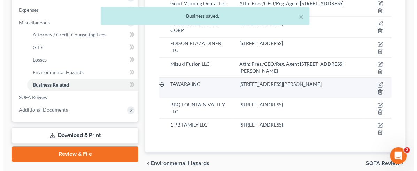
scroll to position [224, 0]
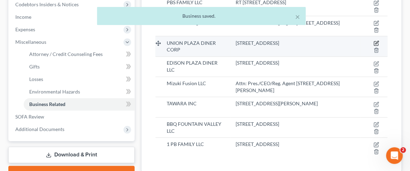
click at [375, 41] on icon "button" at bounding box center [377, 44] width 6 height 6
select select "officer"
select select "33"
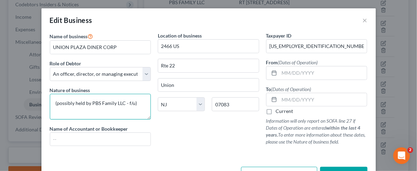
click at [140, 105] on textarea "(possibly held by PBS Family LLC - f/u)" at bounding box center [100, 107] width 101 height 26
type textarea "(possibly held by PBS Family LLC - f/u) - DO NOT AVE EXact end datE"
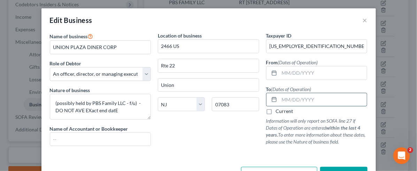
click at [310, 96] on input "text" at bounding box center [323, 99] width 88 height 13
type input "0"
click at [310, 23] on div "Edit Business ×" at bounding box center [208, 20] width 334 height 24
type input "[DATE]"
click at [310, 24] on div "Edit Business ×" at bounding box center [208, 20] width 334 height 24
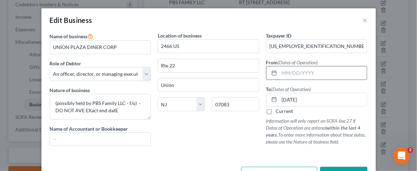
scroll to position [25, 0]
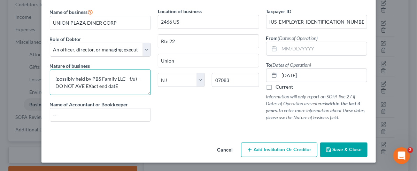
click at [114, 87] on textarea "(possibly held by PBS Family LLC - f/u) - DO NOT AVE EXact end datE" at bounding box center [100, 83] width 101 height 26
click at [98, 89] on textarea "(possibly held by PBS Family LLC - f/u) - DO NOT AVE EXact end Date" at bounding box center [100, 83] width 101 height 26
type textarea "(possibly held by PBS Family LLC - f/u) - DO NOT AVE EXact END Date"
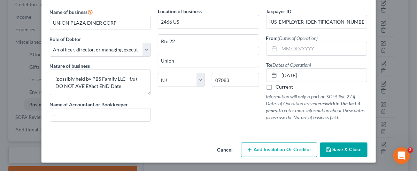
click at [202, 114] on div "Location of business [STREET_ADDRESS][GEOGRAPHIC_DATA] [US_STATE] AK AR AZ CA C…" at bounding box center [208, 68] width 108 height 120
click at [352, 153] on button "Save & Close" at bounding box center [343, 150] width 47 height 15
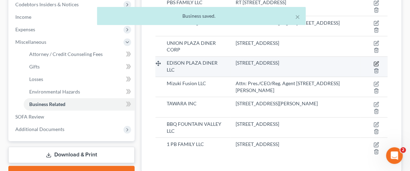
click at [379, 64] on icon "button" at bounding box center [377, 64] width 6 height 6
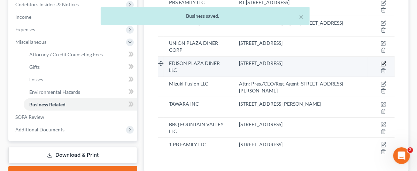
select select "member"
select select "33"
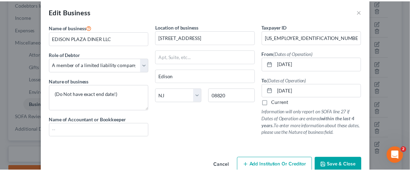
scroll to position [0, 0]
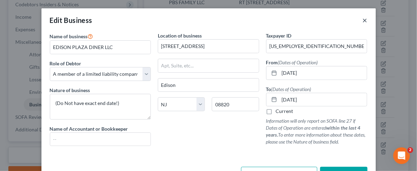
click at [362, 20] on button "×" at bounding box center [364, 20] width 5 height 8
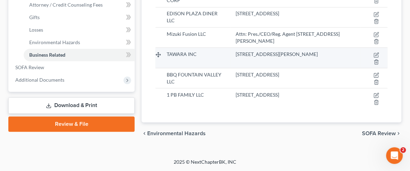
scroll to position [231, 0]
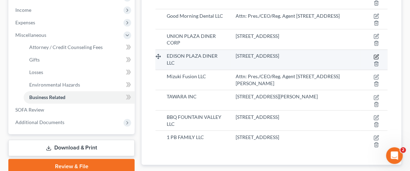
click at [374, 55] on icon "button" at bounding box center [377, 57] width 6 height 6
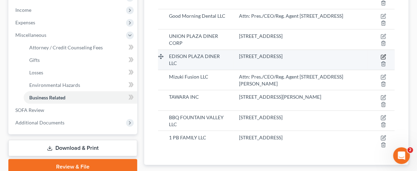
select select "member"
select select "33"
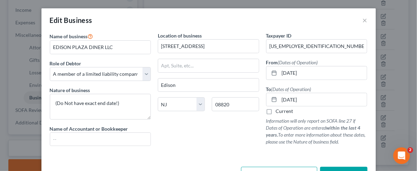
click at [358, 19] on div "Edit Business ×" at bounding box center [208, 20] width 334 height 24
click at [363, 16] on button "×" at bounding box center [364, 20] width 5 height 8
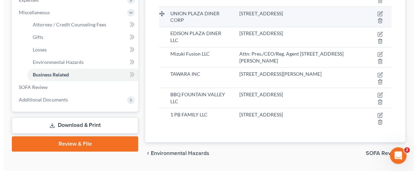
scroll to position [275, 0]
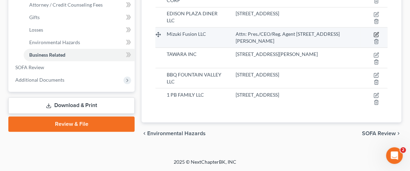
click at [374, 34] on icon "button" at bounding box center [376, 35] width 4 height 4
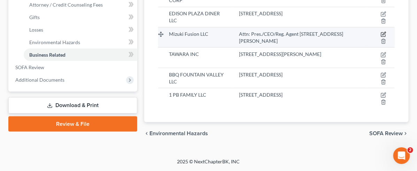
select select "member"
select select "33"
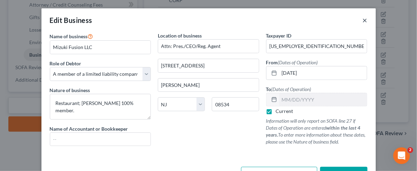
click at [362, 19] on button "×" at bounding box center [364, 20] width 5 height 8
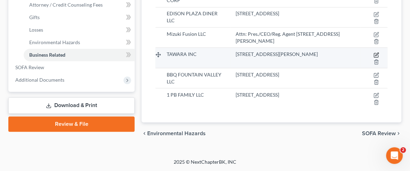
click at [375, 52] on icon "button" at bounding box center [377, 55] width 6 height 6
select select "officer"
select select "33"
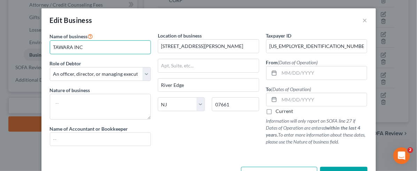
drag, startPoint x: 111, startPoint y: 49, endPoint x: -1, endPoint y: 26, distance: 114.2
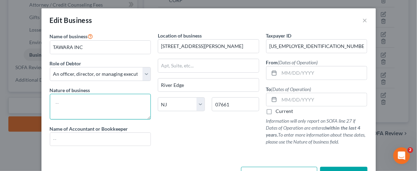
click at [108, 95] on textarea at bounding box center [100, 107] width 101 height 26
type textarea "Unable to find"
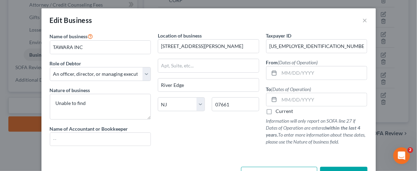
click at [276, 112] on label "Current" at bounding box center [284, 111] width 17 height 7
click at [278, 112] on input "Current" at bounding box center [280, 110] width 5 height 5
checkbox input "true"
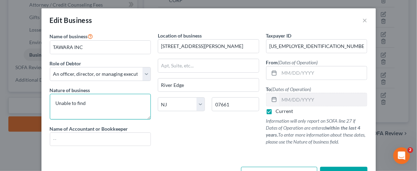
click at [112, 115] on textarea "Unable to find" at bounding box center [100, 107] width 101 height 26
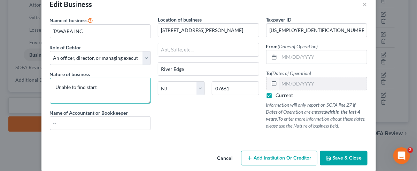
scroll to position [25, 0]
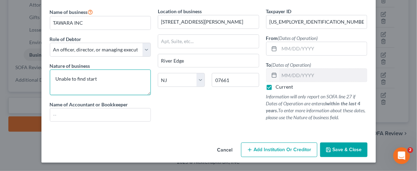
type textarea "Unable to find start"
click at [321, 151] on button "Save & Close" at bounding box center [343, 150] width 47 height 15
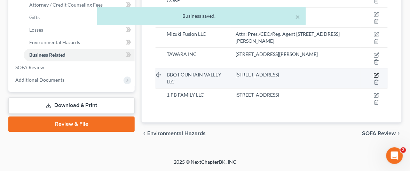
click at [378, 74] on icon "button" at bounding box center [377, 75] width 6 height 6
select select "member"
select select "4"
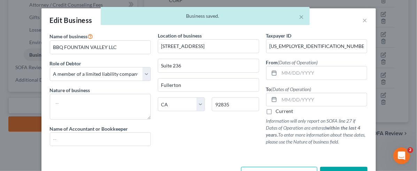
click at [361, 18] on div "× Business saved." at bounding box center [205, 18] width 417 height 22
click at [361, 22] on div "× Business saved." at bounding box center [205, 18] width 417 height 22
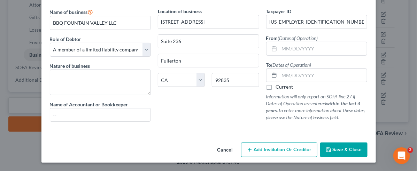
click at [219, 146] on button "Cancel" at bounding box center [225, 150] width 26 height 14
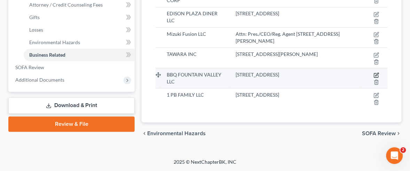
click at [377, 74] on icon "button" at bounding box center [376, 74] width 3 height 3
select select "member"
select select "4"
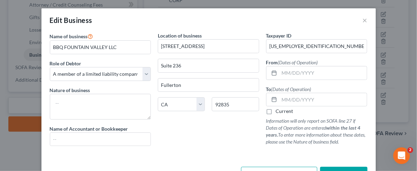
click at [262, 107] on div "Taxpayer ID [US_EMPLOYER_IDENTIFICATION_NUMBER] From (Dates of Operation) To (D…" at bounding box center [316, 92] width 108 height 120
click at [276, 110] on label "Current" at bounding box center [284, 111] width 17 height 7
click at [278, 110] on input "Current" at bounding box center [280, 110] width 5 height 5
checkbox input "true"
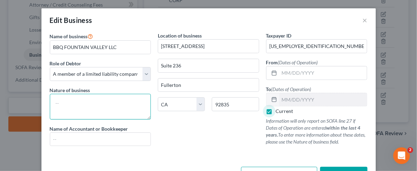
click at [136, 103] on textarea at bounding box center [100, 107] width 101 height 26
type textarea "Unable to find start dates."
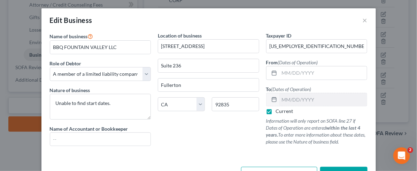
click at [350, 29] on div "Edit Business ×" at bounding box center [208, 20] width 334 height 24
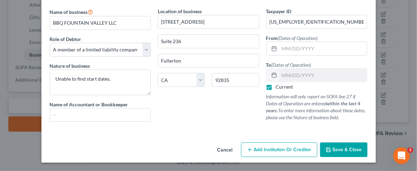
click at [347, 154] on button "Save & Close" at bounding box center [343, 150] width 47 height 15
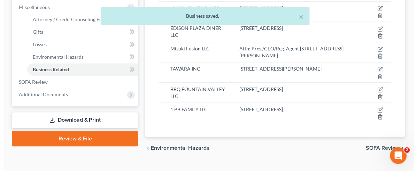
scroll to position [275, 0]
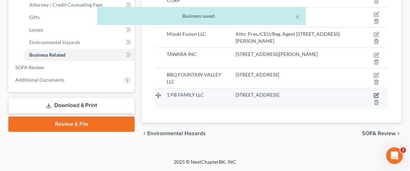
click at [378, 93] on icon "button" at bounding box center [377, 96] width 6 height 6
select select "member"
select select "33"
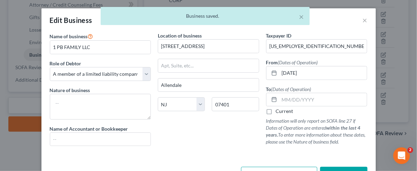
click at [279, 110] on label "Current" at bounding box center [284, 111] width 17 height 7
click at [279, 110] on input "Current" at bounding box center [280, 110] width 5 height 5
checkbox input "true"
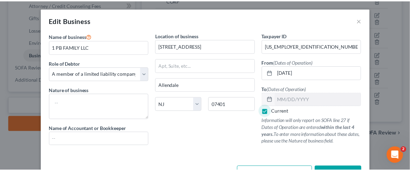
scroll to position [25, 0]
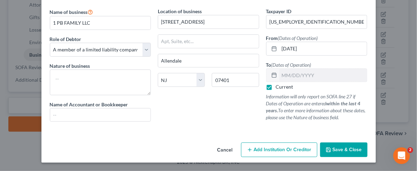
click at [348, 150] on span "Save & Close" at bounding box center [346, 150] width 29 height 6
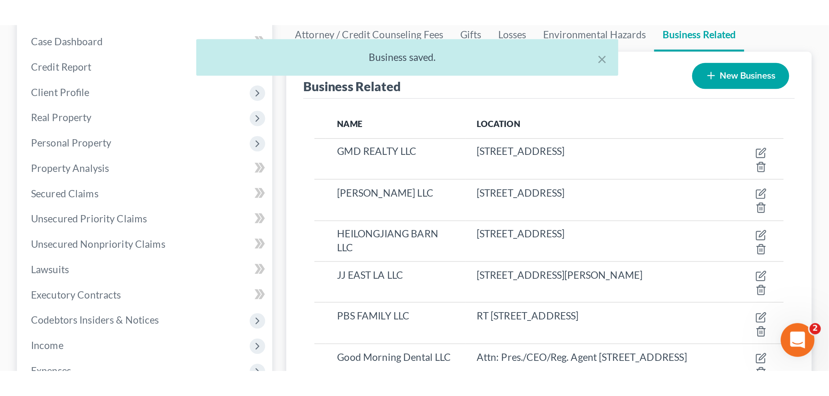
scroll to position [0, 0]
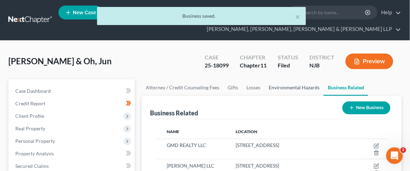
drag, startPoint x: 299, startPoint y: 84, endPoint x: 303, endPoint y: 85, distance: 4.2
click at [299, 84] on link "Environmental Hazards" at bounding box center [293, 87] width 59 height 17
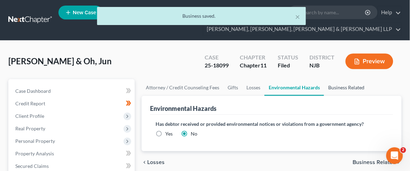
click at [330, 82] on link "Business Related" at bounding box center [346, 87] width 45 height 17
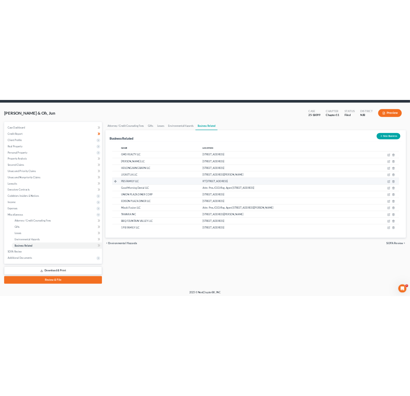
scroll to position [23, 0]
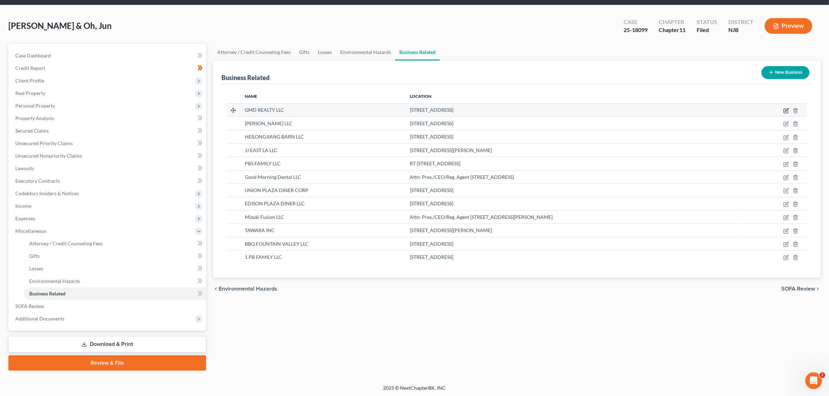
click at [416, 109] on icon "button" at bounding box center [786, 111] width 6 height 6
select select "member"
select select "33"
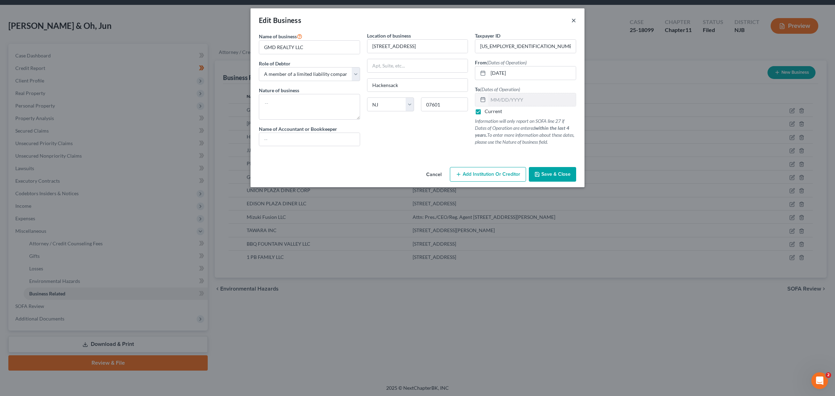
click at [416, 23] on button "×" at bounding box center [573, 20] width 5 height 8
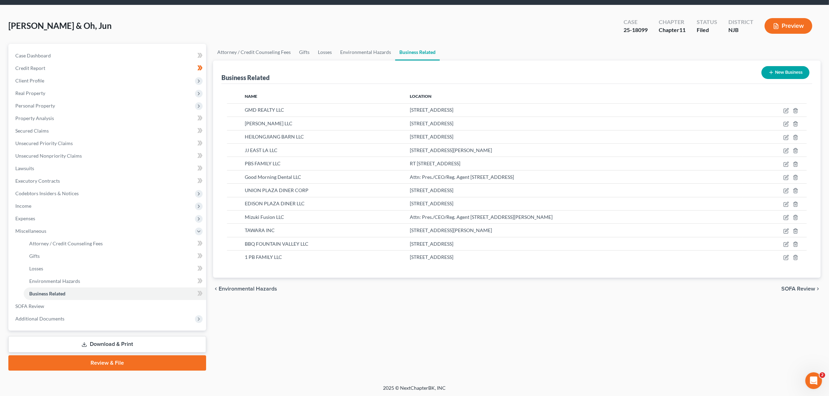
click at [416, 98] on th "Location" at bounding box center [573, 96] width 339 height 14
drag, startPoint x: 495, startPoint y: 112, endPoint x: 366, endPoint y: 110, distance: 128.4
click at [366, 110] on tr "GMD REALTY LLC [STREET_ADDRESS]" at bounding box center [516, 109] width 579 height 13
click at [366, 110] on div "GMD REALTY LLC" at bounding box center [321, 109] width 153 height 7
click at [274, 111] on span "GMD REALTY LLC" at bounding box center [264, 110] width 39 height 6
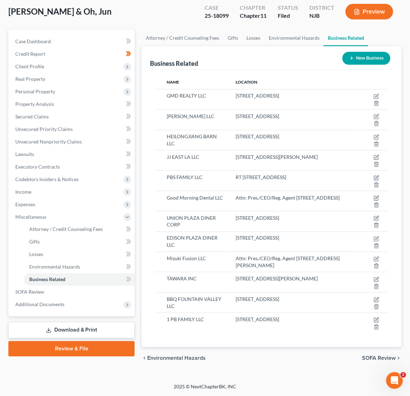
scroll to position [50, 0]
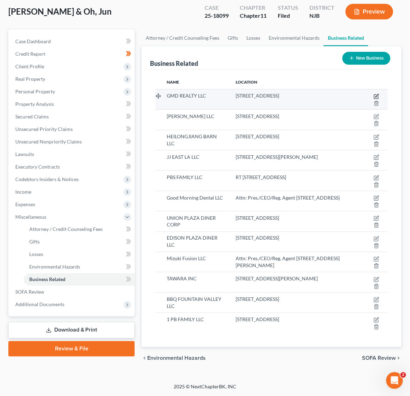
click at [376, 95] on icon "button" at bounding box center [376, 95] width 3 height 3
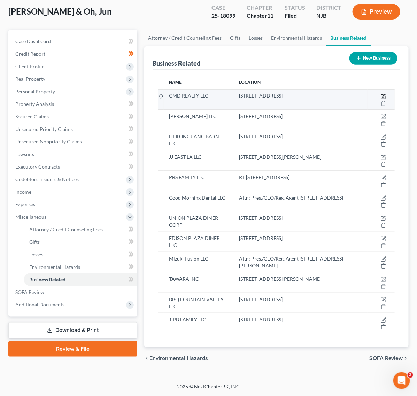
select select "member"
select select "33"
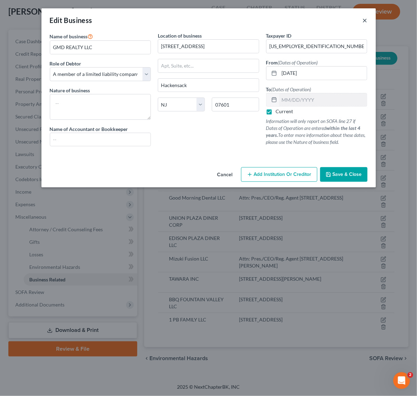
drag, startPoint x: 364, startPoint y: 19, endPoint x: 356, endPoint y: 18, distance: 8.1
click at [361, 19] on div "Edit Business ×" at bounding box center [208, 20] width 334 height 24
click at [362, 19] on button "×" at bounding box center [364, 20] width 5 height 8
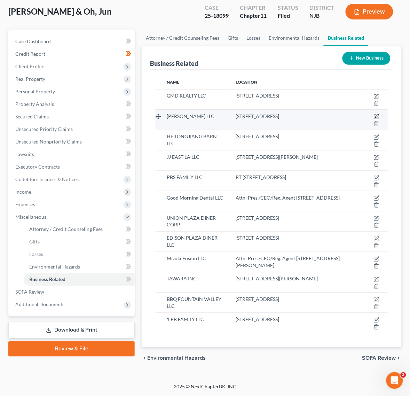
click at [374, 116] on icon "button" at bounding box center [377, 117] width 6 height 6
select select "member"
select select "33"
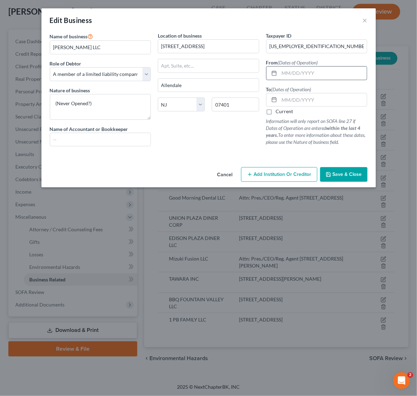
click at [303, 72] on input "text" at bounding box center [323, 72] width 88 height 13
type input "[DATE]"
click at [300, 98] on input "text" at bounding box center [323, 99] width 88 height 13
type input "[DATE]"
click at [192, 145] on div "Location of business [GEOGRAPHIC_DATA] [GEOGRAPHIC_DATA] [US_STATE][GEOGRAPHIC_…" at bounding box center [208, 92] width 108 height 120
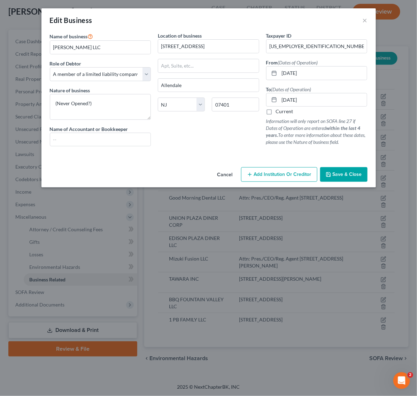
click at [350, 176] on span "Save & Close" at bounding box center [346, 174] width 29 height 6
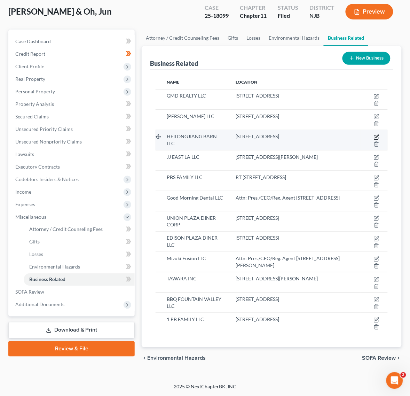
click at [377, 135] on icon "button" at bounding box center [377, 137] width 6 height 6
select select "member"
select select "33"
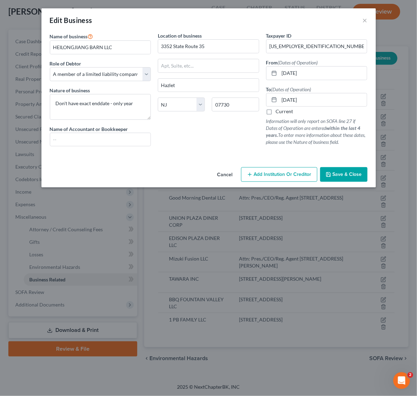
click at [344, 171] on button "Save & Close" at bounding box center [343, 174] width 47 height 15
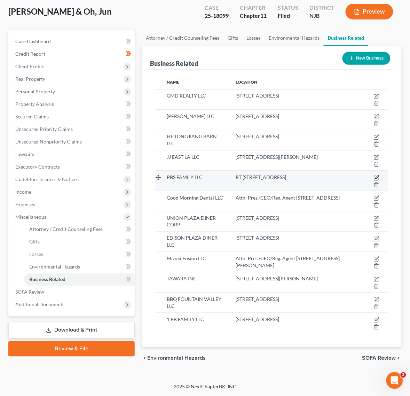
click at [376, 175] on icon "button" at bounding box center [377, 178] width 6 height 6
select select "member"
select select "33"
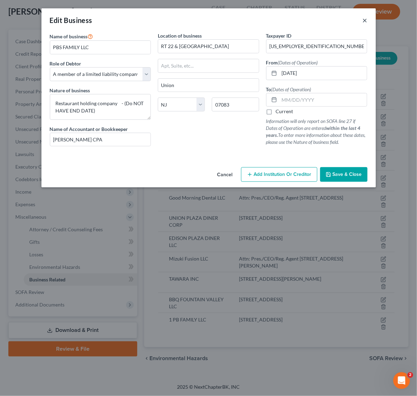
click at [363, 19] on button "×" at bounding box center [364, 20] width 5 height 8
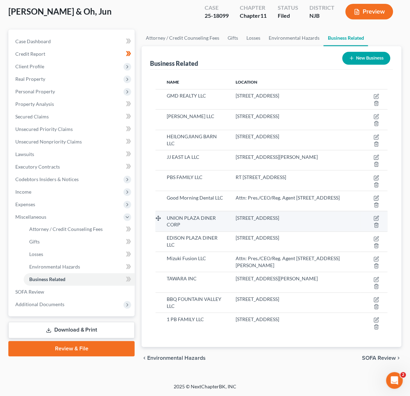
drag, startPoint x: 213, startPoint y: 235, endPoint x: 211, endPoint y: 230, distance: 5.6
click at [213, 235] on span "EDISON PLAZA DINER LLC" at bounding box center [192, 241] width 51 height 13
click at [209, 223] on div "UNION PLAZA DINER CORP" at bounding box center [196, 221] width 58 height 14
click at [378, 215] on icon "button" at bounding box center [377, 218] width 6 height 6
select select "officer"
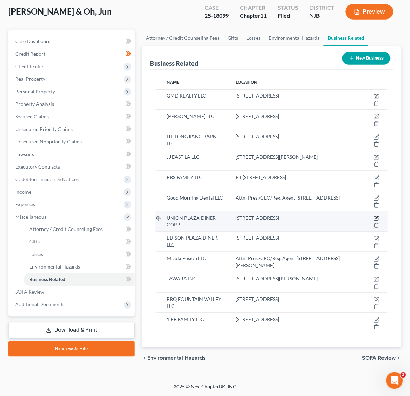
select select "33"
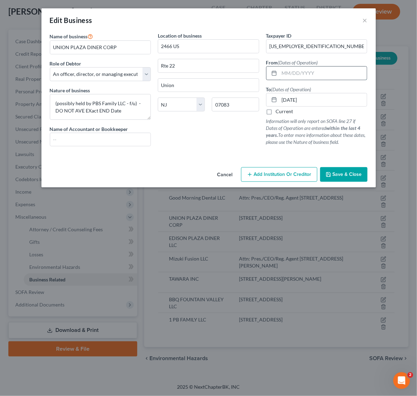
click at [315, 74] on input "text" at bounding box center [323, 72] width 88 height 13
type input "[DATE]"
click at [328, 174] on icon "button" at bounding box center [328, 175] width 6 height 6
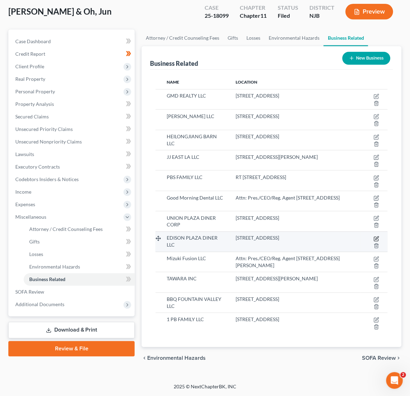
click at [378, 239] on icon "button" at bounding box center [377, 239] width 6 height 6
select select "member"
select select "33"
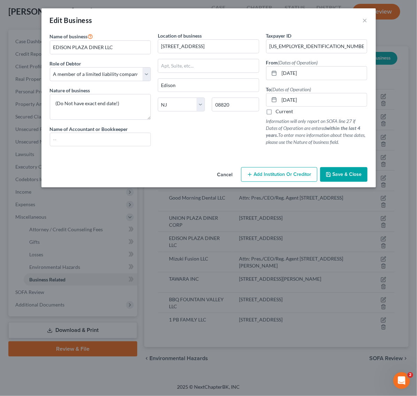
click at [223, 178] on button "Cancel" at bounding box center [225, 175] width 26 height 14
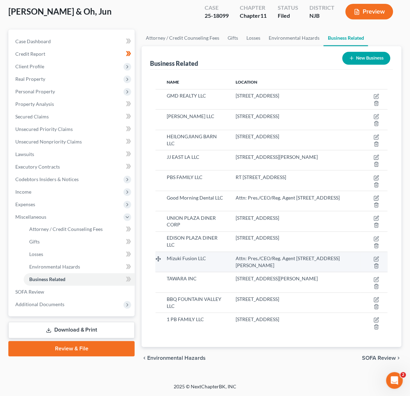
click at [378, 255] on td at bounding box center [374, 262] width 27 height 20
click at [374, 257] on icon "button" at bounding box center [377, 259] width 6 height 6
select select "member"
select select "33"
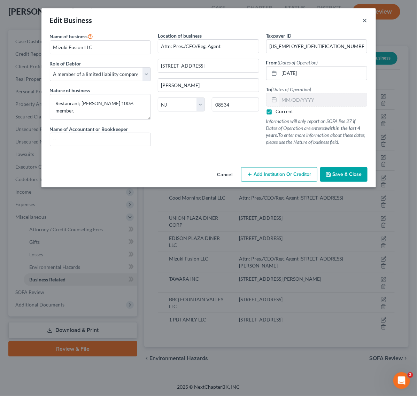
click at [364, 20] on button "×" at bounding box center [364, 20] width 5 height 8
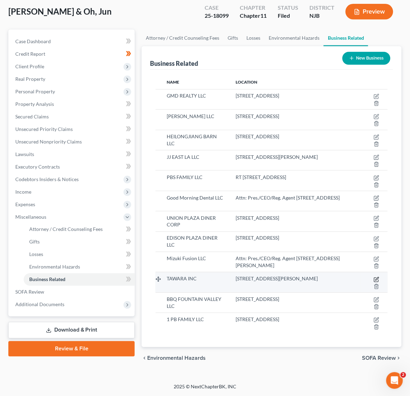
click at [377, 279] on icon "button" at bounding box center [377, 280] width 6 height 6
select select "officer"
select select "33"
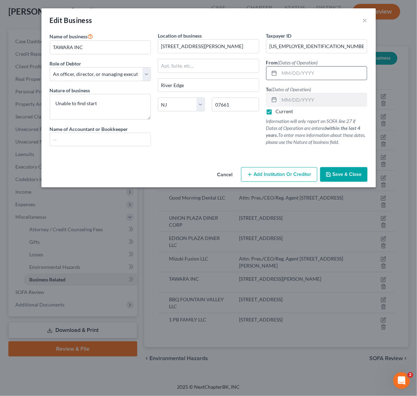
click at [304, 73] on input "text" at bounding box center [323, 72] width 88 height 13
click at [305, 74] on input "0" at bounding box center [323, 72] width 88 height 13
type input "[DATE]"
click at [357, 168] on button "Save & Close" at bounding box center [343, 174] width 47 height 15
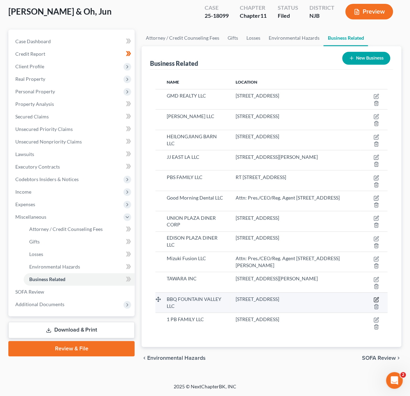
click at [374, 297] on td at bounding box center [374, 302] width 27 height 20
click at [377, 300] on icon "button" at bounding box center [377, 300] width 6 height 6
select select "member"
select select "4"
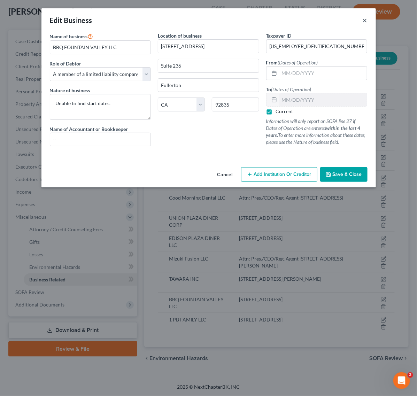
click at [364, 18] on button "×" at bounding box center [364, 20] width 5 height 8
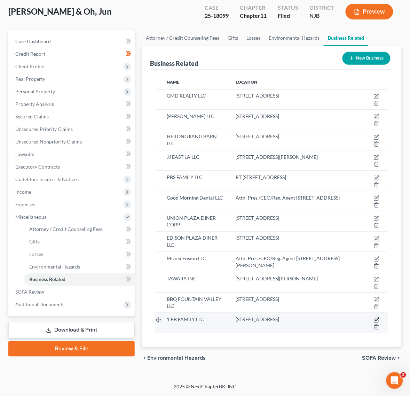
click at [378, 318] on icon "button" at bounding box center [376, 319] width 3 height 3
select select "member"
select select "33"
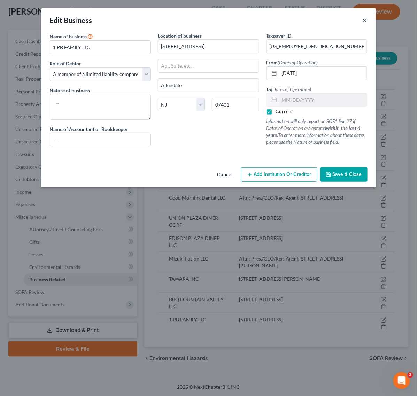
click at [365, 18] on button "×" at bounding box center [364, 20] width 5 height 8
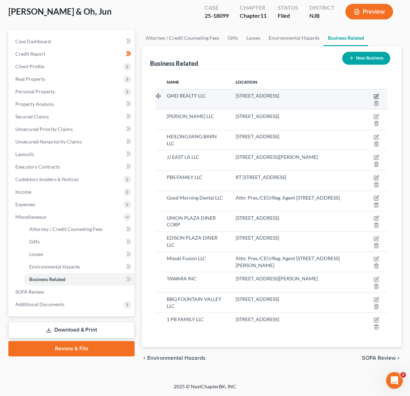
click at [377, 94] on icon "button" at bounding box center [377, 97] width 6 height 6
select select "member"
select select "33"
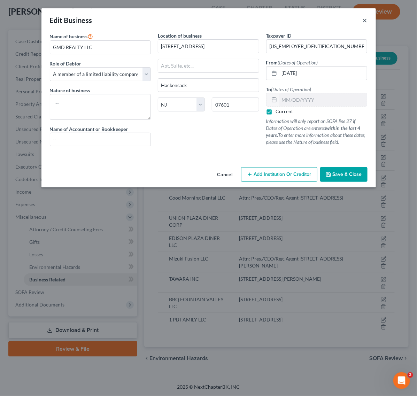
click at [362, 21] on button "×" at bounding box center [364, 20] width 5 height 8
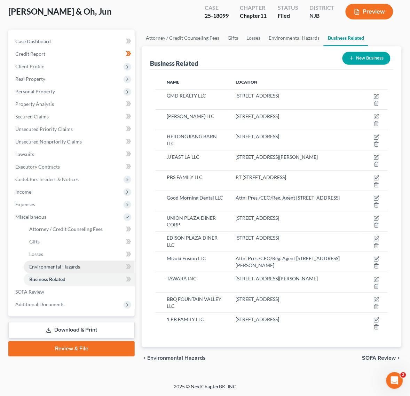
click at [43, 264] on span "Environmental Hazards" at bounding box center [54, 267] width 51 height 6
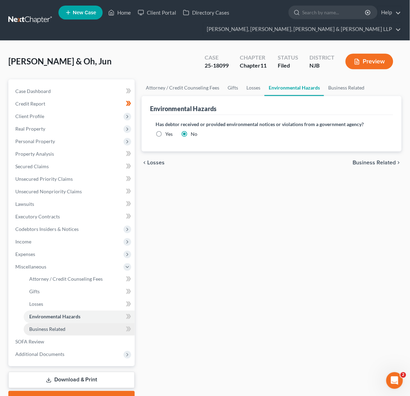
click at [55, 323] on link "Business Related" at bounding box center [79, 329] width 111 height 13
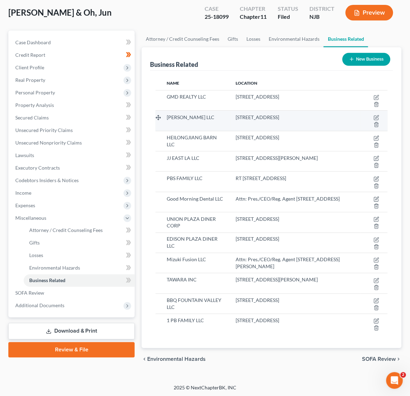
scroll to position [50, 0]
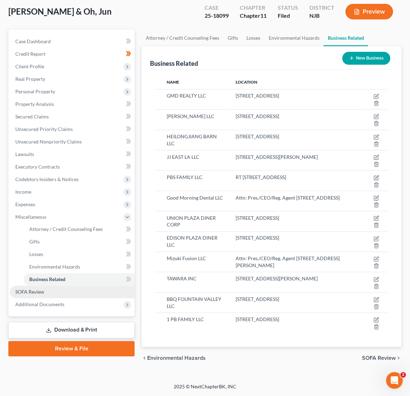
click at [70, 292] on link "SOFA Review" at bounding box center [72, 292] width 125 height 13
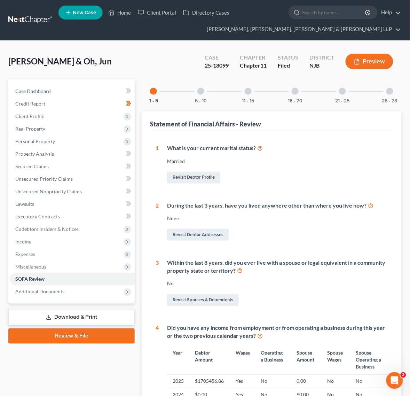
drag, startPoint x: 234, startPoint y: 87, endPoint x: 239, endPoint y: 97, distance: 11.5
click at [234, 87] on div "1 - 5 6 - 10 11 - 15 16 - 20 21 - 25 26 - 28" at bounding box center [272, 91] width 260 height 24
click at [245, 101] on div "1 - 5 6 - 10 11 - 15 16 - 20 21 - 25 26 - 28 Statement of Financial Affairs - R…" at bounding box center [272, 302] width 260 height 446
click at [245, 100] on button "11 - 15" at bounding box center [248, 100] width 12 height 5
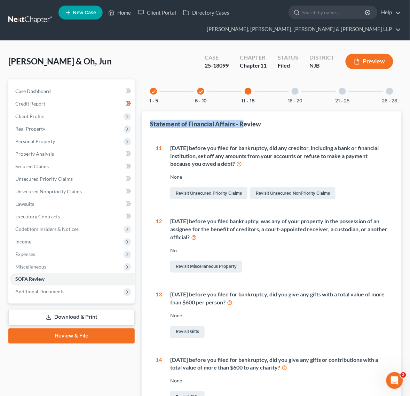
click at [290, 96] on div "16 - 20" at bounding box center [295, 91] width 24 height 24
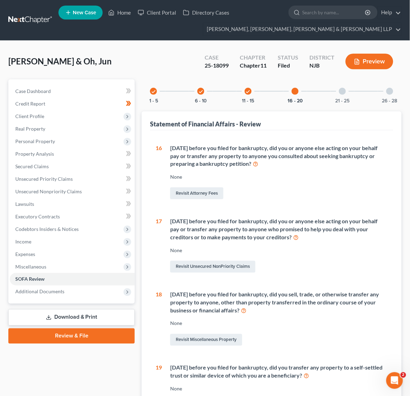
click at [347, 96] on div "21 - 25" at bounding box center [343, 91] width 24 height 24
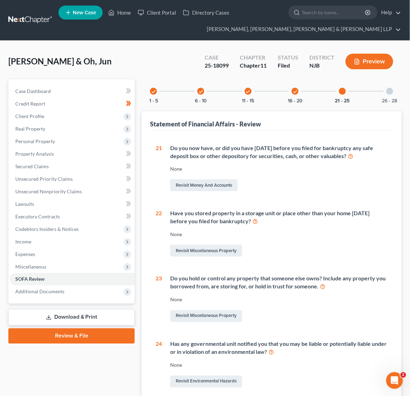
click at [392, 97] on div "26 - 28" at bounding box center [390, 91] width 24 height 24
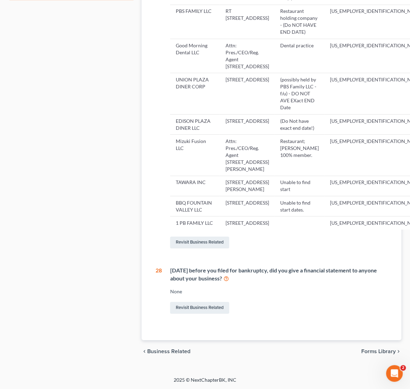
scroll to position [478, 0]
